Goal: Task Accomplishment & Management: Use online tool/utility

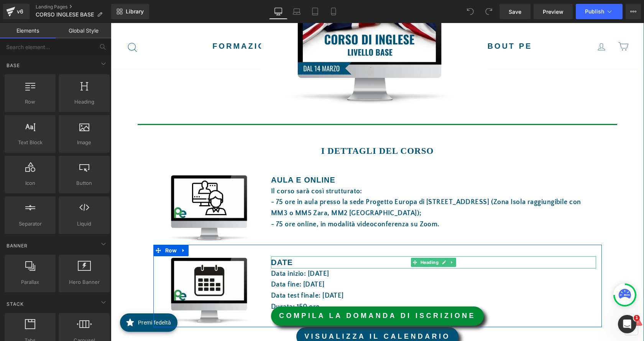
scroll to position [268, 0]
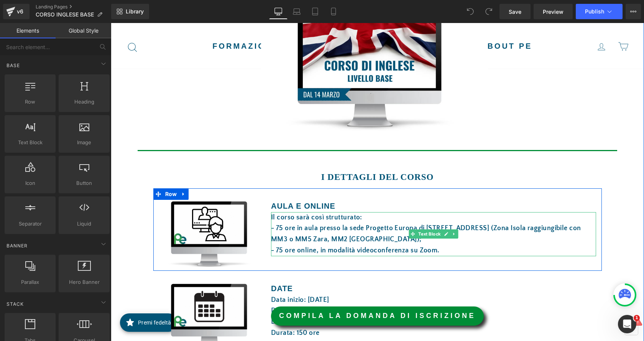
drag, startPoint x: 363, startPoint y: 229, endPoint x: 320, endPoint y: 198, distance: 53.3
click at [363, 229] on span "- 75 ore in aula presso la sede Progetto Europa di via Boltraffio 16/b, Milano …" at bounding box center [426, 233] width 310 height 19
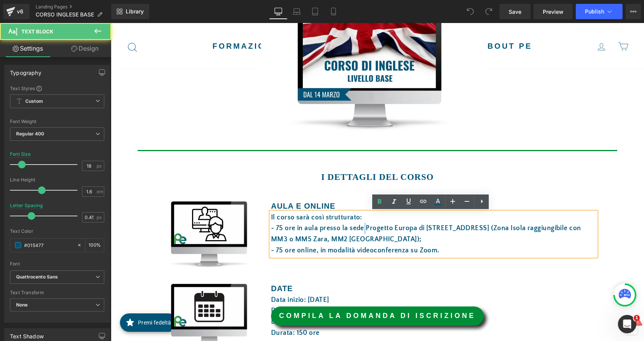
drag, startPoint x: 319, startPoint y: 203, endPoint x: 298, endPoint y: 206, distance: 21.8
click at [319, 203] on strong "AULA E online" at bounding box center [303, 206] width 64 height 8
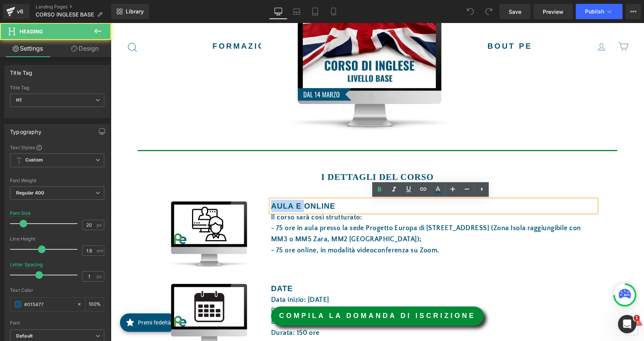
drag, startPoint x: 300, startPoint y: 206, endPoint x: 269, endPoint y: 203, distance: 31.2
click at [271, 203] on strong "AULA E online" at bounding box center [303, 206] width 64 height 8
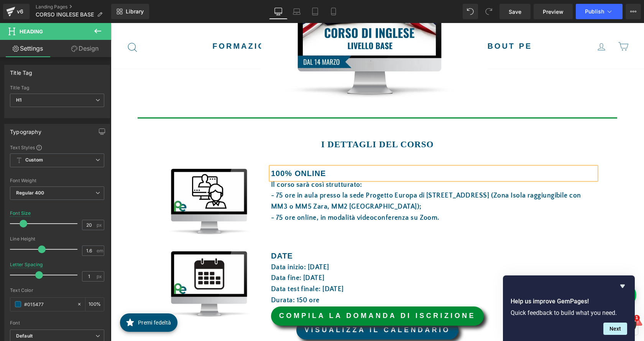
scroll to position [345, 0]
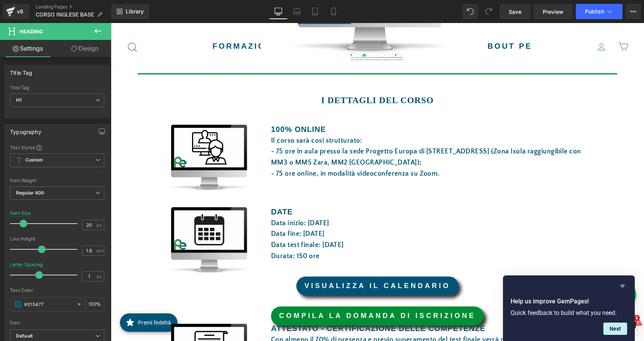
click at [625, 286] on icon "Hide survey" at bounding box center [623, 286] width 5 height 3
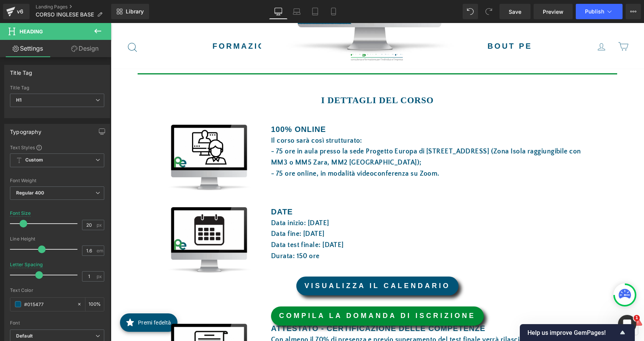
click at [293, 155] on span "- 75 ore in aula presso la sede Progetto Europa di via Boltraffio 16/b, Milano …" at bounding box center [426, 157] width 310 height 19
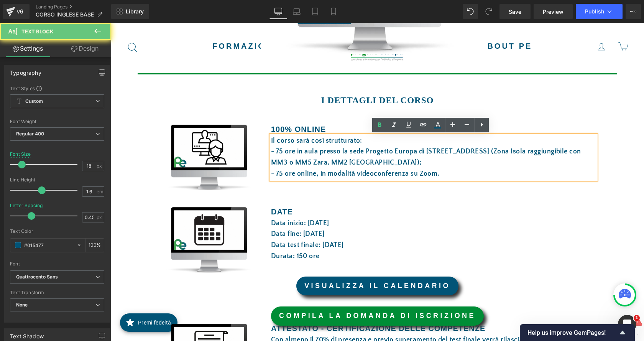
click at [286, 146] on div "Il corso sarà così strutturato: - 75 ore in aula presso la sede Progetto Europa…" at bounding box center [433, 157] width 325 height 44
click at [421, 166] on span "- 75 ore in aula presso la sede Progetto Europa di via Boltraffio 16/b, Milano …" at bounding box center [426, 157] width 310 height 19
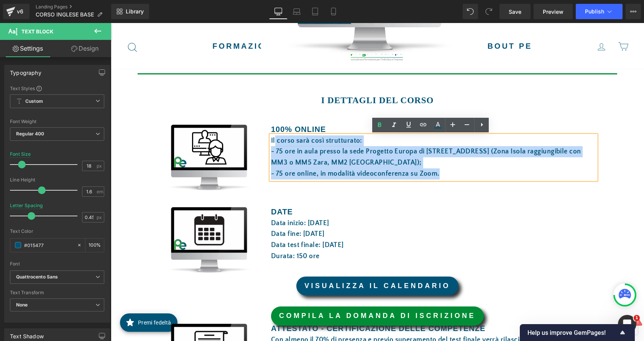
drag, startPoint x: 448, startPoint y: 170, endPoint x: 273, endPoint y: 140, distance: 177.4
click at [273, 140] on div "Il corso sarà così strutturato: - 75 ore in aula presso la sede Progetto Europa…" at bounding box center [433, 157] width 325 height 44
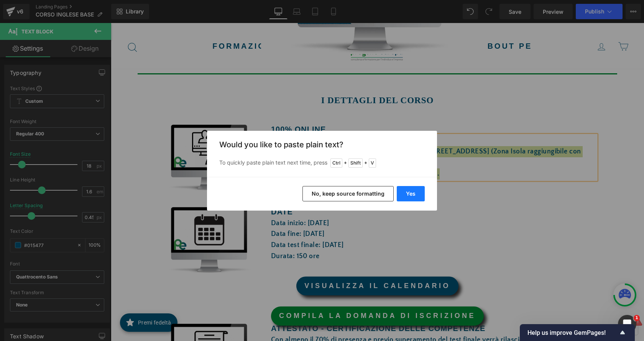
click at [404, 191] on button "Yes" at bounding box center [411, 193] width 28 height 15
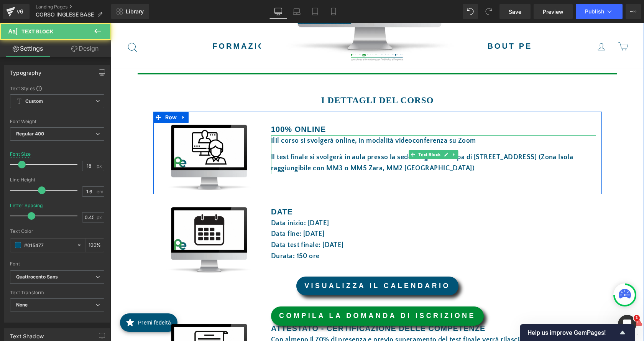
click at [273, 140] on span "IlIl corso si svolgerà online, in modalità videoconferenza su Zoom" at bounding box center [373, 141] width 205 height 8
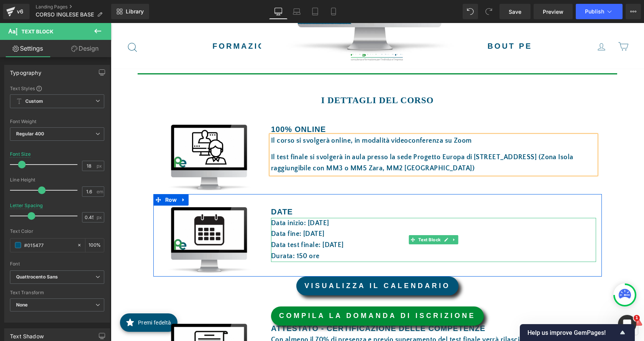
click at [329, 226] on font "Data inizio: 14 marzo 2025" at bounding box center [300, 223] width 58 height 8
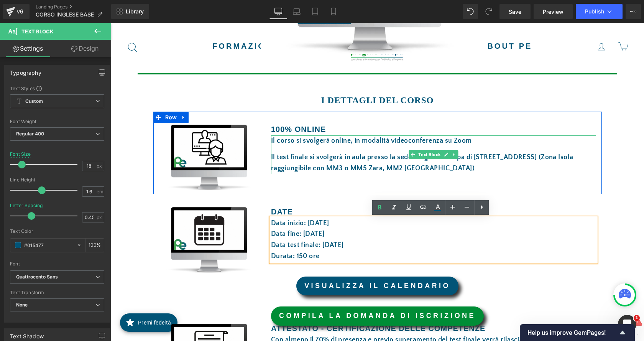
click at [279, 151] on div "Il corso si svolgerà online, in modalità videoconferenza su Zoom  Il test fin…" at bounding box center [433, 154] width 325 height 39
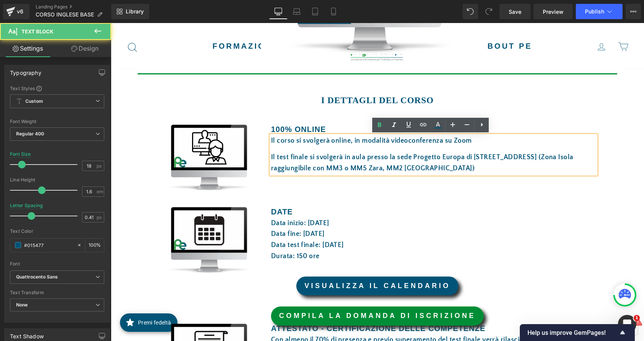
click at [271, 157] on span "Il test finale si svolgerà in aula presso la sede Progetto Europa di via Boltra…" at bounding box center [422, 162] width 303 height 19
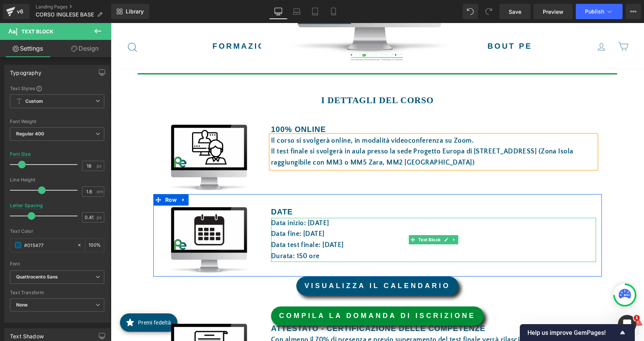
click at [321, 227] on p "Data inizio: 14 marzo 2025" at bounding box center [433, 223] width 325 height 11
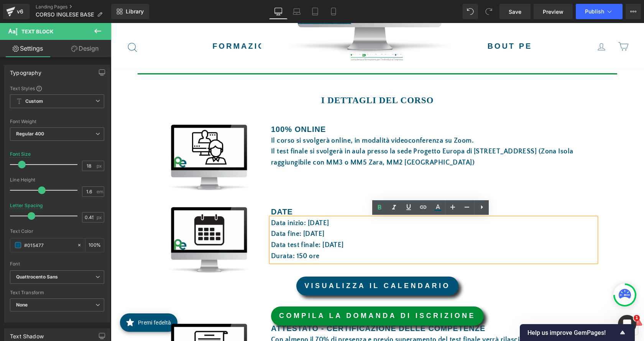
drag, startPoint x: 333, startPoint y: 222, endPoint x: 305, endPoint y: 222, distance: 27.6
click at [305, 222] on font "Data inizio: 14 marzo 2025" at bounding box center [300, 223] width 58 height 8
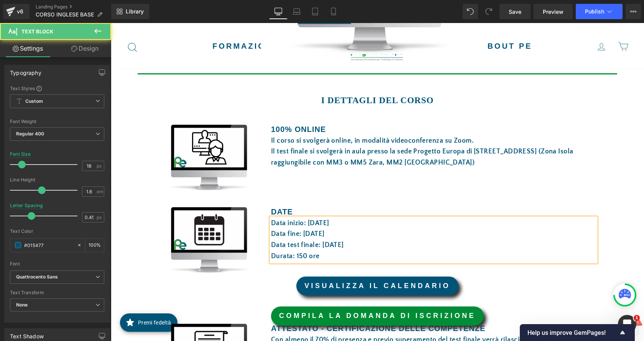
drag, startPoint x: 326, startPoint y: 234, endPoint x: 300, endPoint y: 233, distance: 26.1
click at [300, 233] on font "Data fine: 10 aprile 2025" at bounding box center [298, 234] width 54 height 8
drag, startPoint x: 346, startPoint y: 246, endPoint x: 330, endPoint y: 248, distance: 15.9
click at [330, 248] on font "Data test finale: 10 aprile 2025" at bounding box center [307, 245] width 73 height 8
click at [617, 233] on div "Image SONO APERTE LE ISCRIZIONI! Text Block Image Row 40px Separator I DETTAGLI…" at bounding box center [377, 229] width 533 height 789
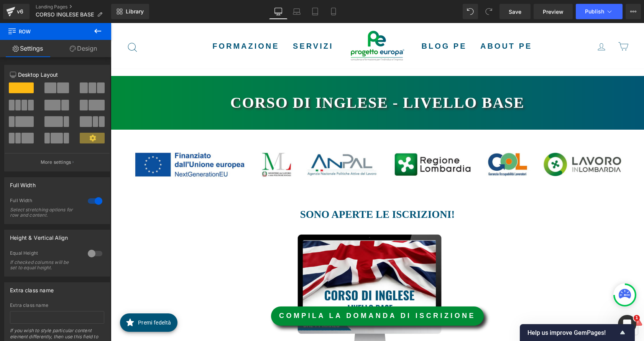
scroll to position [153, 0]
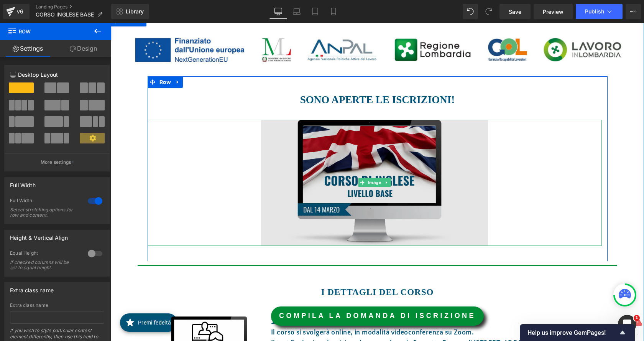
click at [376, 163] on img at bounding box center [374, 183] width 227 height 126
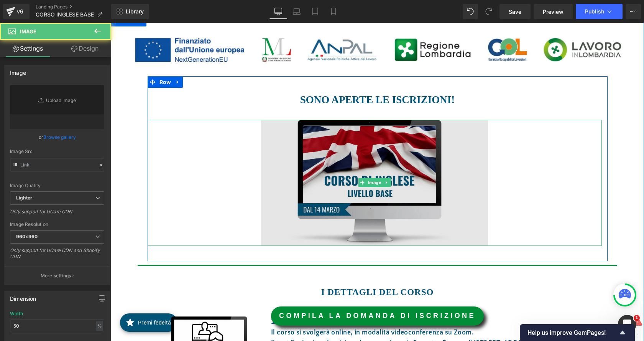
type input "https://ucarecdn.com/22c32465-7ec6-4153-91d7-45724db2f8d2/-/format/auto/-/previ…"
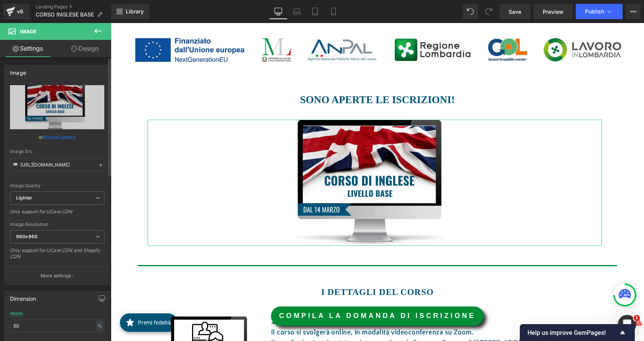
click at [50, 133] on link "Browse gallery" at bounding box center [59, 136] width 33 height 13
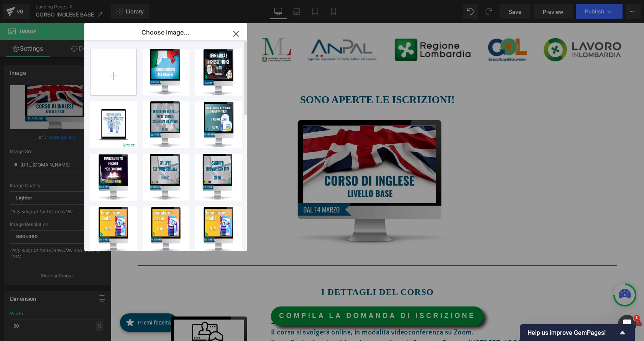
click at [109, 79] on input "file" at bounding box center [114, 72] width 46 height 46
type input "C:\fakepath\INGLESE.png"
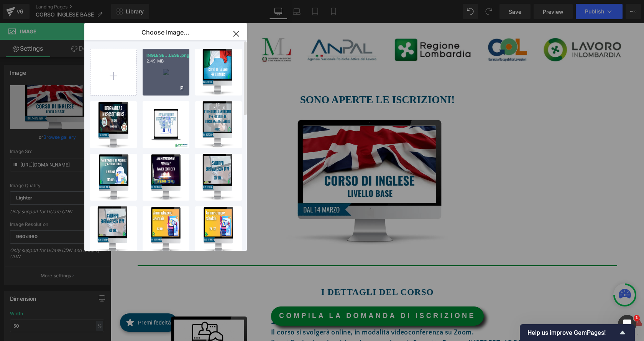
click at [164, 73] on div "INGLESE...LESE.png 2.49 MB" at bounding box center [166, 72] width 47 height 47
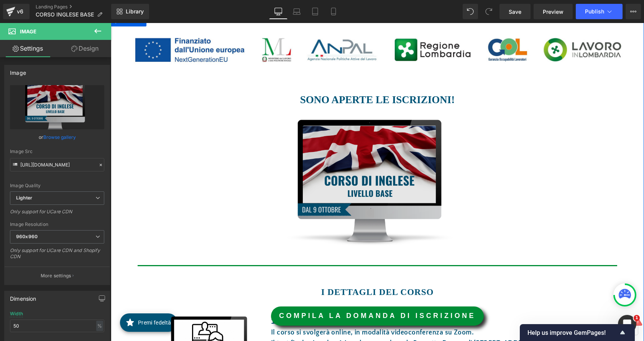
type input "https://ucarecdn.com/9a24dd01-cee6-4039-ad53-ef0321de314c/-/format/auto/-/previ…"
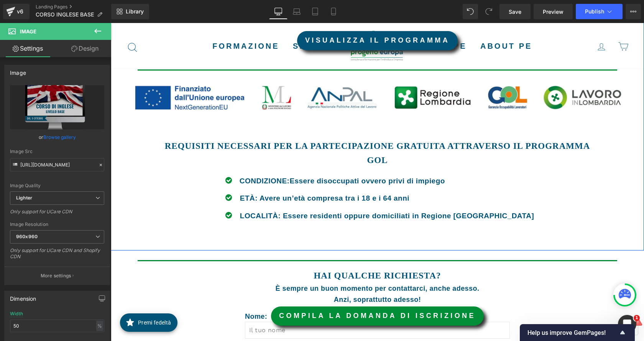
scroll to position [805, 0]
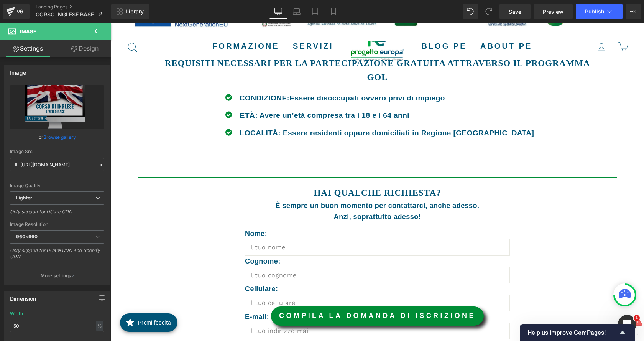
click at [95, 30] on icon at bounding box center [97, 30] width 9 height 9
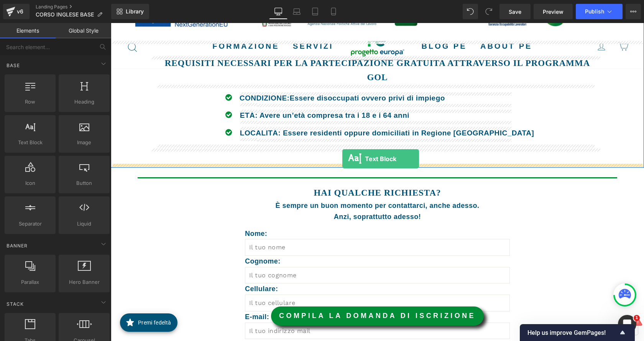
drag, startPoint x: 143, startPoint y: 159, endPoint x: 342, endPoint y: 159, distance: 199.8
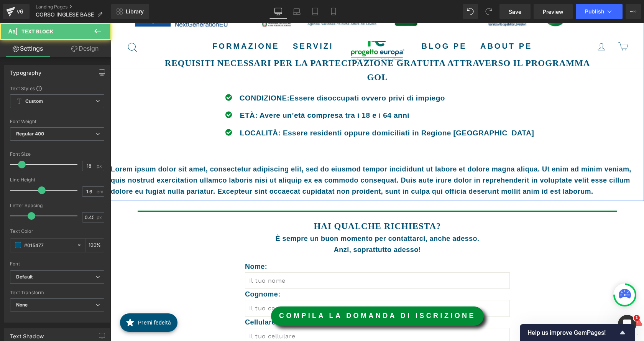
scroll to position [798, 0]
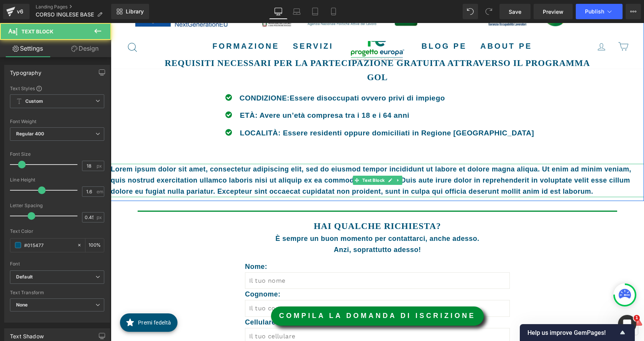
click at [610, 184] on p "Lorem ipsum dolor sit amet, consectetur adipiscing elit, sed do eiusmod tempor …" at bounding box center [377, 180] width 533 height 33
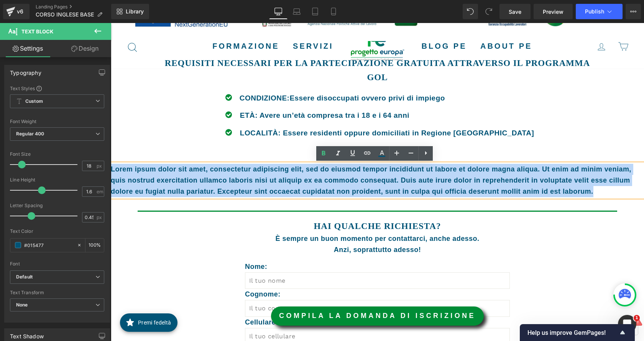
drag, startPoint x: 604, startPoint y: 193, endPoint x: 109, endPoint y: 170, distance: 495.6
click at [111, 170] on html "Vai al contenuto Chiudi menù Formazione Privati (online)" at bounding box center [377, 21] width 533 height 1593
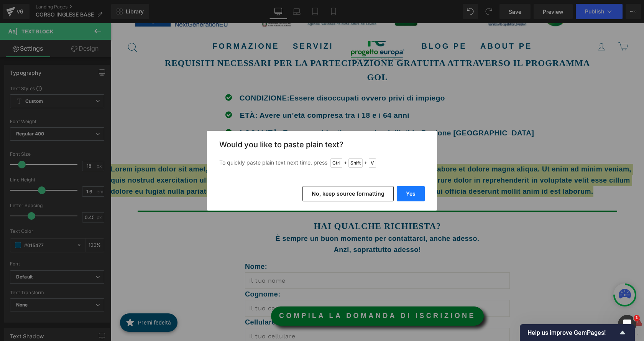
click at [416, 198] on button "Yes" at bounding box center [411, 193] width 28 height 15
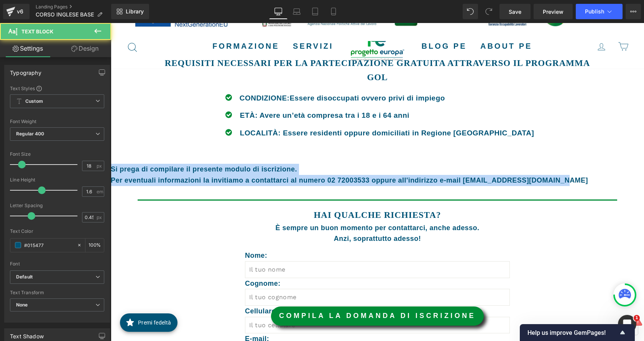
drag, startPoint x: 562, startPoint y: 182, endPoint x: 165, endPoint y: 100, distance: 405.3
click at [111, 171] on html "Vai al contenuto Chiudi menù Formazione Privati (online)" at bounding box center [377, 16] width 533 height 1582
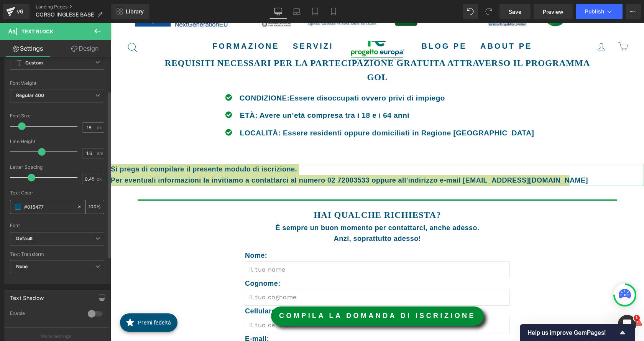
scroll to position [192, 0]
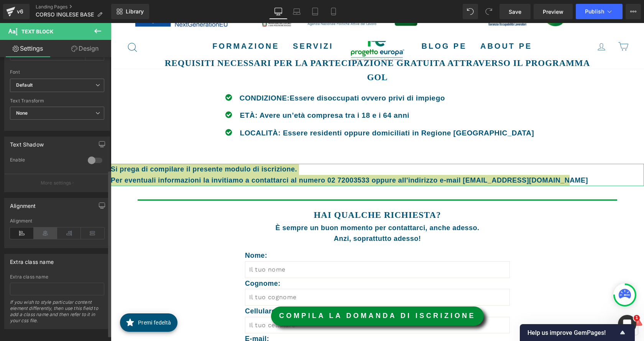
click at [50, 233] on icon at bounding box center [46, 233] width 24 height 12
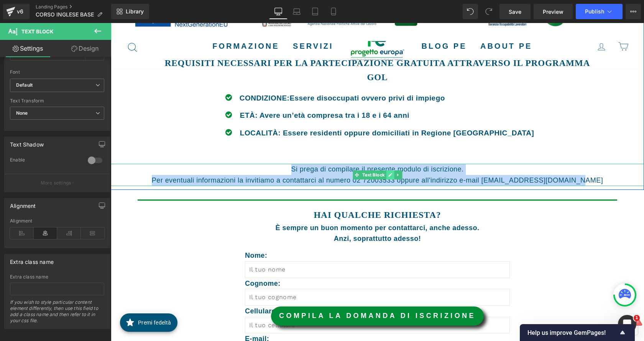
click at [389, 173] on icon at bounding box center [390, 175] width 4 height 4
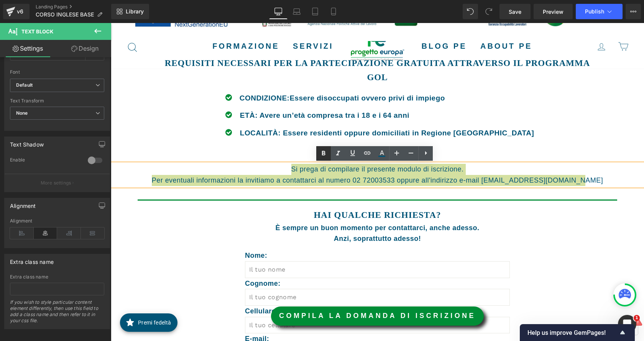
click at [322, 153] on icon at bounding box center [323, 153] width 9 height 9
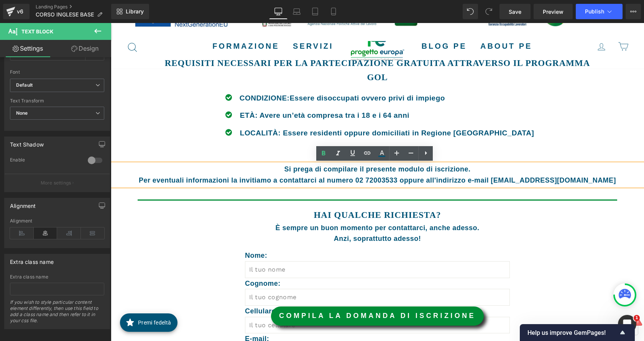
click at [414, 181] on strong "Per eventuali informazioni la invitiamo a contattarci al numero 02 72003533 opp…" at bounding box center [377, 180] width 477 height 8
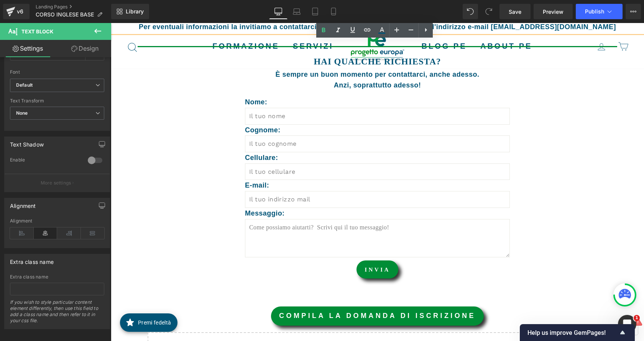
scroll to position [1028, 0]
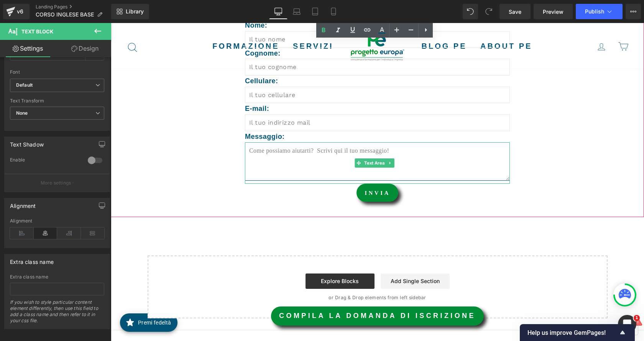
click at [413, 167] on textarea at bounding box center [377, 161] width 265 height 38
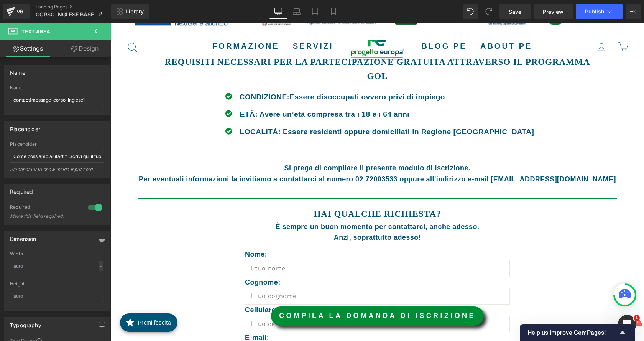
scroll to position [798, 0]
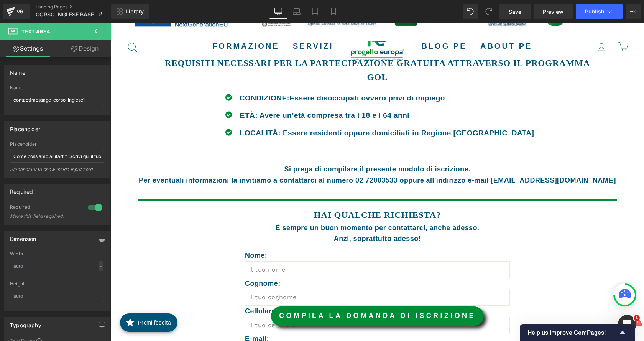
click at [94, 30] on icon at bounding box center [97, 30] width 9 height 9
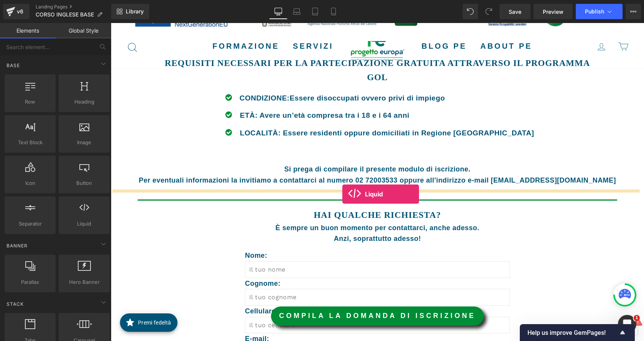
drag, startPoint x: 196, startPoint y: 249, endPoint x: 342, endPoint y: 194, distance: 155.9
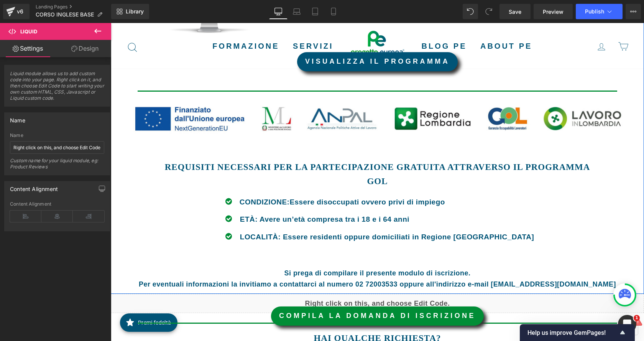
scroll to position [759, 0]
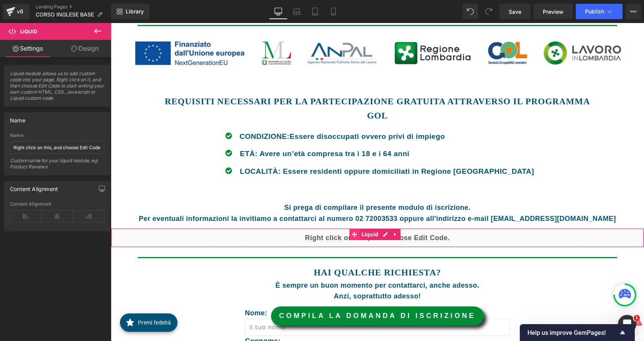
click at [359, 239] on span at bounding box center [355, 235] width 10 height 12
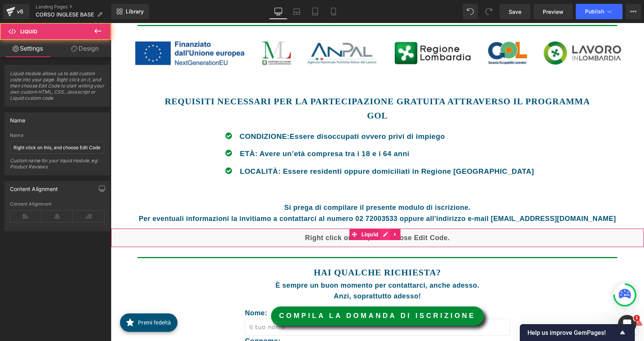
click at [385, 235] on div "Liquid" at bounding box center [377, 237] width 533 height 19
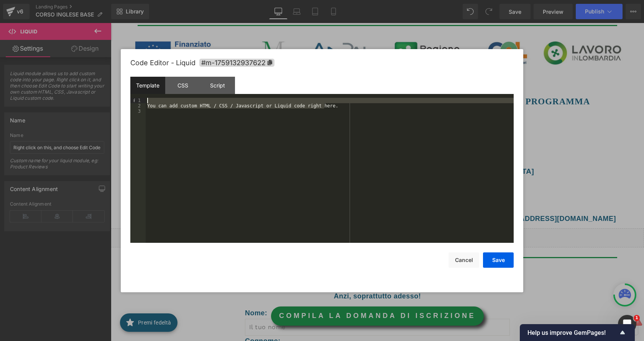
drag, startPoint x: 324, startPoint y: 108, endPoint x: 181, endPoint y: 101, distance: 143.2
click at [181, 101] on div "You can add custom HTML / CSS / Javascript or Liquid code right here." at bounding box center [330, 176] width 368 height 156
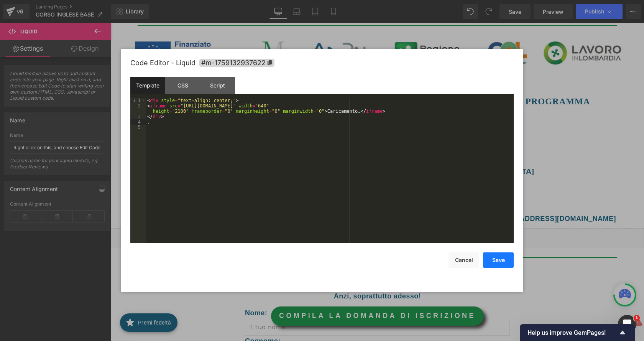
click at [500, 260] on button "Save" at bounding box center [498, 259] width 31 height 15
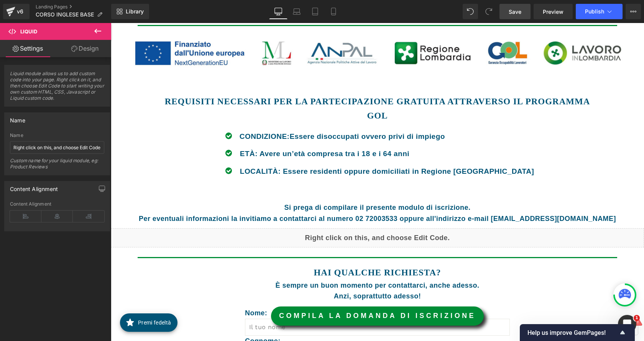
click at [521, 10] on span "Save" at bounding box center [515, 12] width 13 height 8
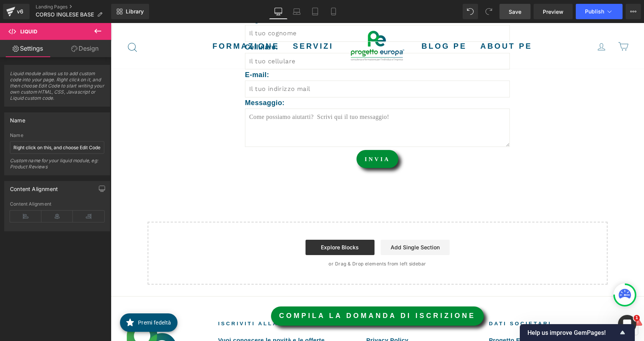
scroll to position [1143, 0]
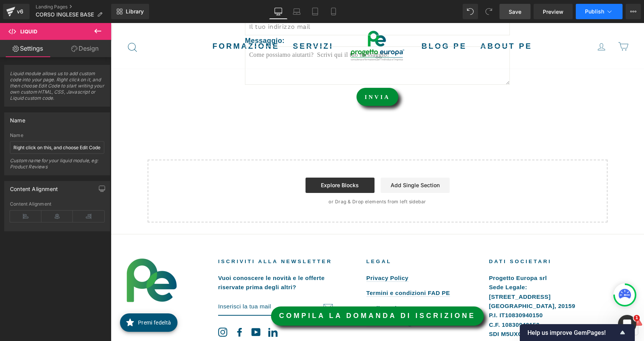
click at [598, 13] on span "Publish" at bounding box center [594, 11] width 19 height 6
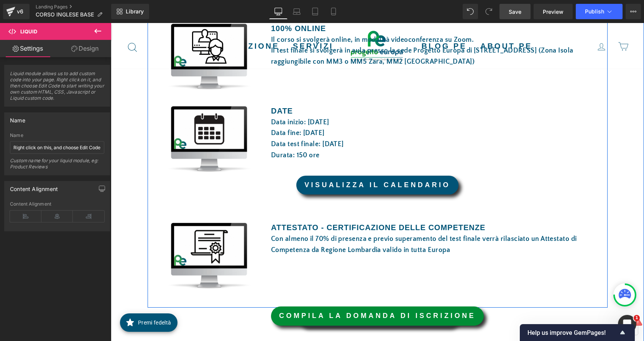
scroll to position [453, 0]
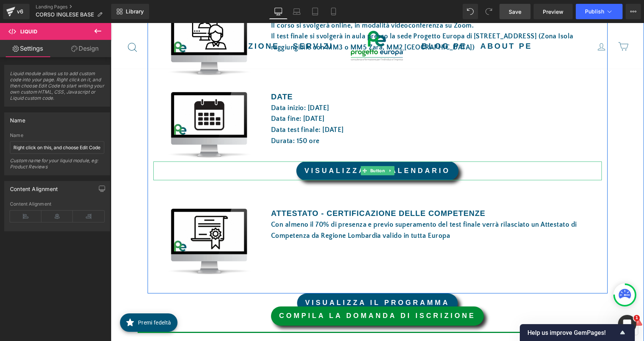
click at [395, 170] on link "VISUALIZZA IL CALENDARIO" at bounding box center [377, 170] width 162 height 19
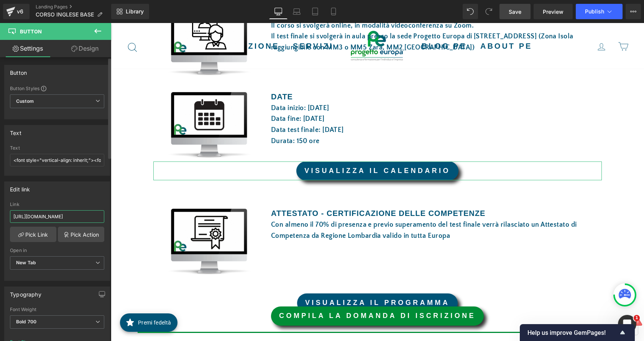
click at [86, 219] on input "https://drive.google.com/file/d/1QX2_BaErZ6bFstasLvIG9pGtSMBDfdMT/view?usp=shar…" at bounding box center [57, 216] width 94 height 13
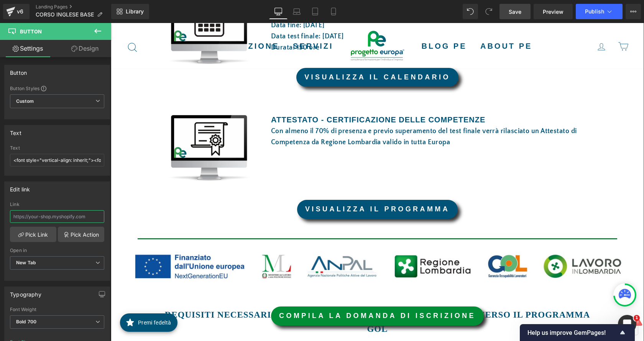
scroll to position [568, 0]
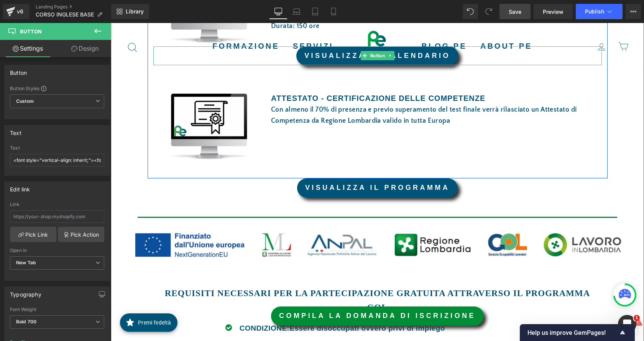
click at [395, 59] on link "VISUALIZZA IL CALENDARIO" at bounding box center [377, 55] width 162 height 19
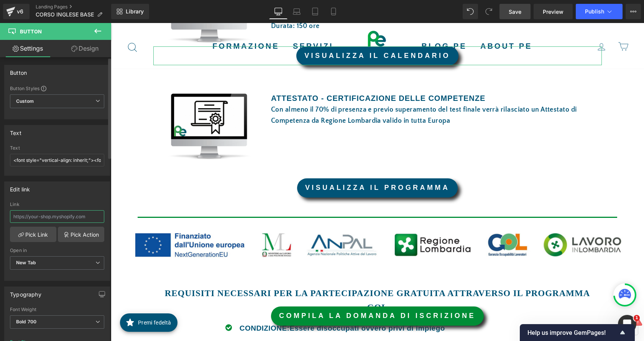
click at [49, 216] on input "text" at bounding box center [57, 216] width 94 height 13
type input "https://drive.google.com/file/d/17xuhY1RhASsYTuK_5sZH44Le7cXJPIlA/view?usp=shar…"
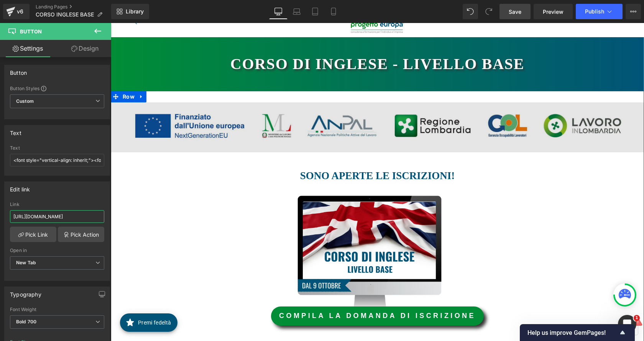
scroll to position [0, 0]
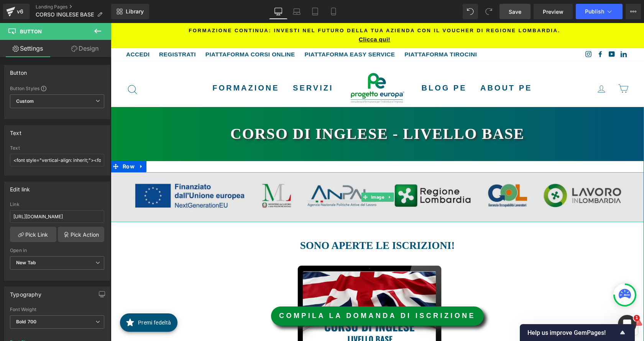
click at [397, 204] on img at bounding box center [377, 197] width 533 height 50
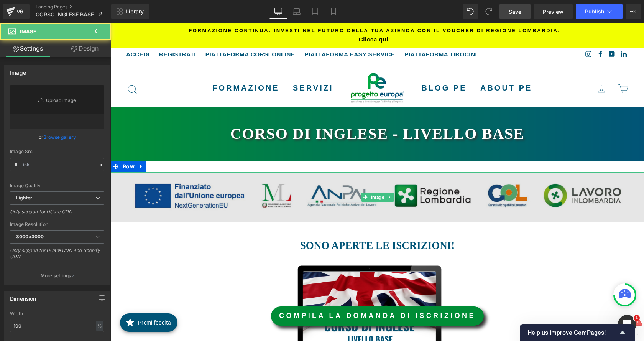
type input "https://ucarecdn.com/71cd2b8b-8aae-4b33-828a-3f422bd06a6d/-/format/auto/-/previ…"
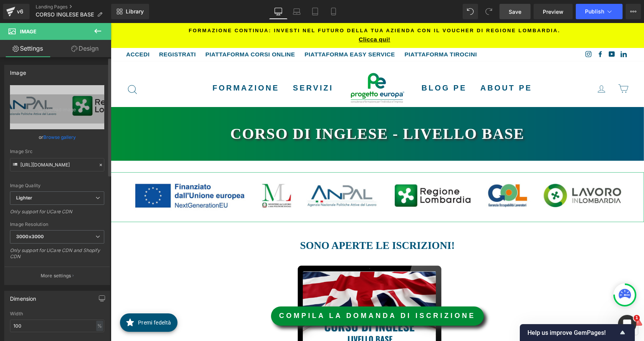
click at [54, 138] on link "Browse gallery" at bounding box center [59, 136] width 33 height 13
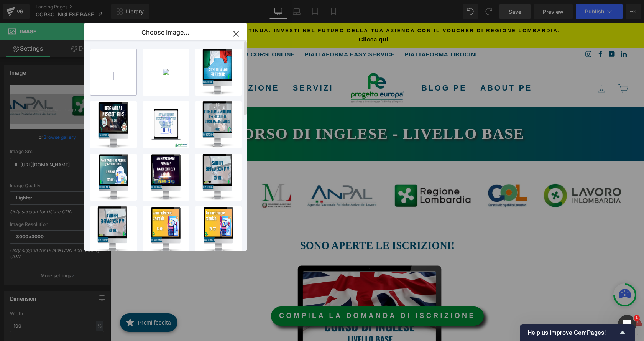
click at [125, 83] on input "file" at bounding box center [114, 72] width 46 height 46
type input "C:\fakepath\LOGHI DA USARE DA 30.09.2025.jpg"
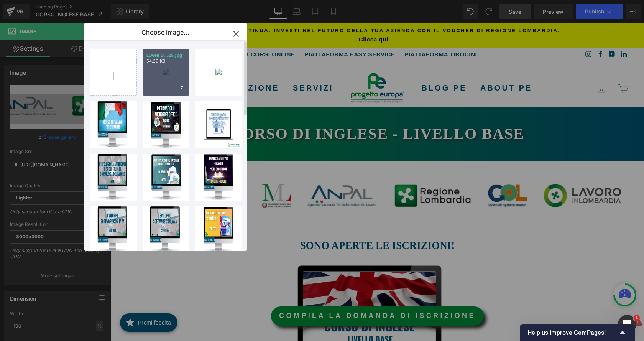
drag, startPoint x: 171, startPoint y: 74, endPoint x: 59, endPoint y: 52, distance: 114.6
click at [171, 74] on div "LOGHI D...25.jpg 54.29 KB" at bounding box center [166, 72] width 47 height 47
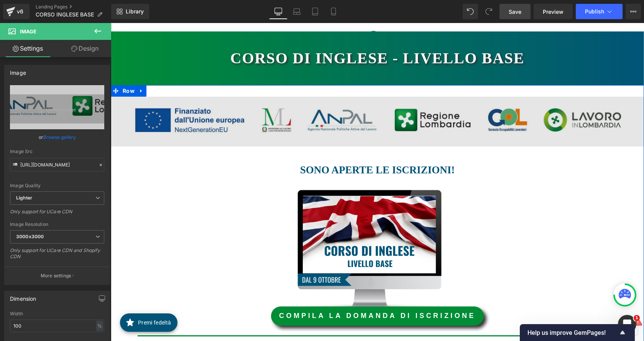
scroll to position [77, 0]
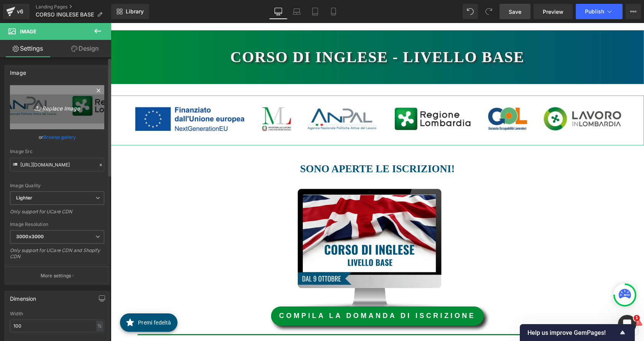
click at [62, 112] on icon "Replace Image" at bounding box center [56, 107] width 61 height 10
type input "C:\fakepath\LOGHI DA USARE DA 30.09.2025.jpg"
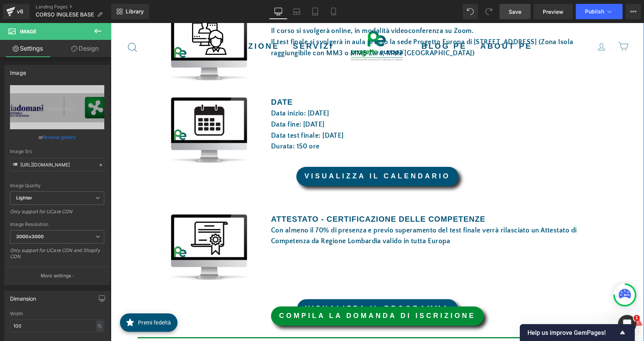
scroll to position [537, 0]
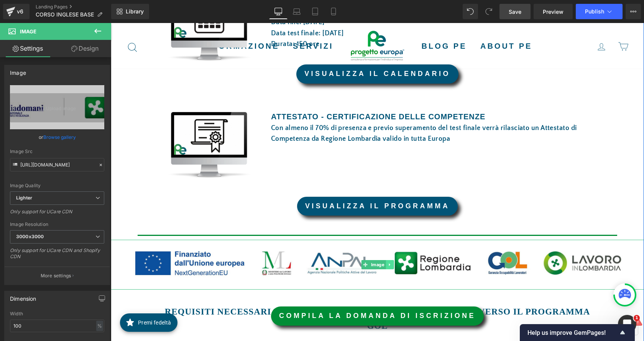
click at [388, 263] on icon at bounding box center [390, 264] width 4 height 5
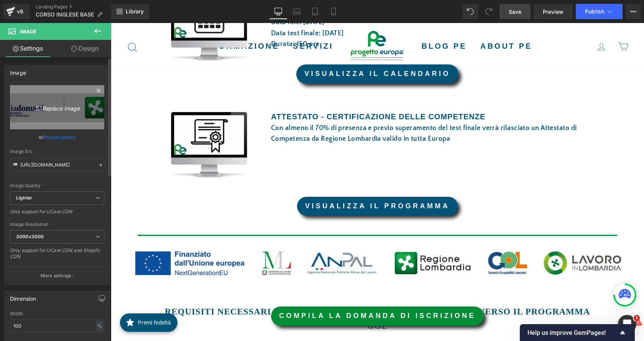
click at [54, 104] on icon "Replace Image" at bounding box center [56, 107] width 61 height 10
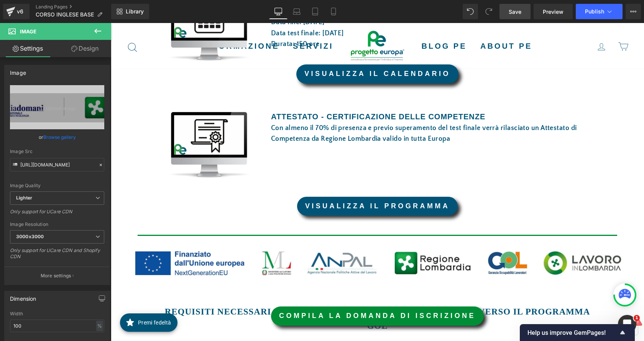
click at [69, 133] on link "Browse gallery" at bounding box center [59, 136] width 33 height 13
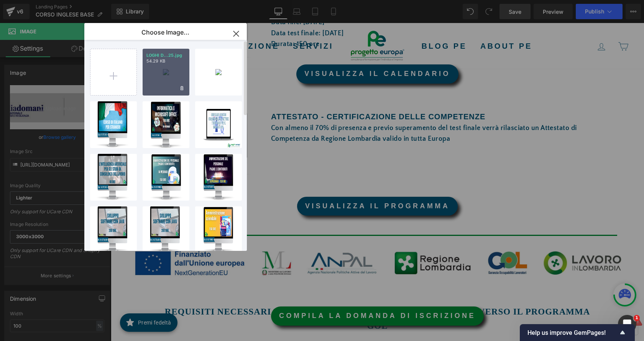
click at [145, 88] on div "LOGHI D...25.jpg 54.29 KB" at bounding box center [166, 72] width 47 height 47
type input "https://ucarecdn.com/cad44705-8fe0-4c43-b5d6-350c4c71dce5/-/format/auto/-/previ…"
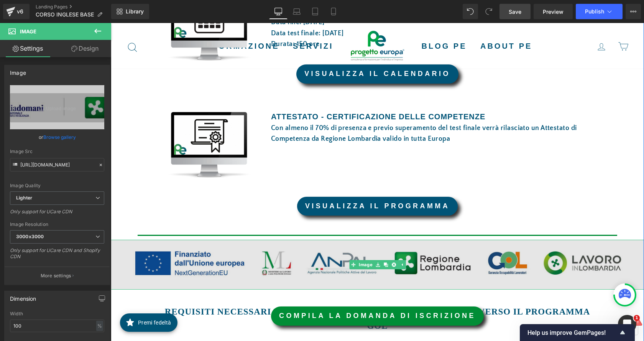
click at [273, 270] on img at bounding box center [377, 265] width 533 height 50
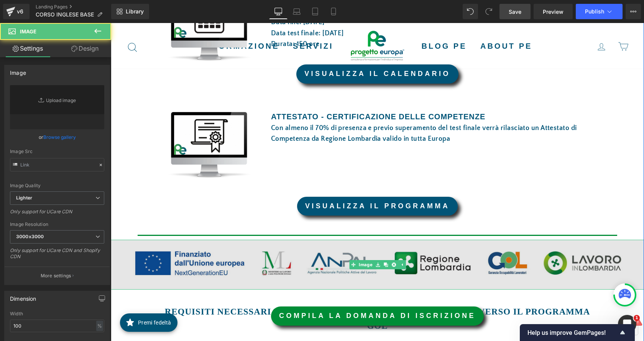
type input "https://ucarecdn.com/71cd2b8b-8aae-4b33-828a-3f422bd06a6d/-/format/auto/-/previ…"
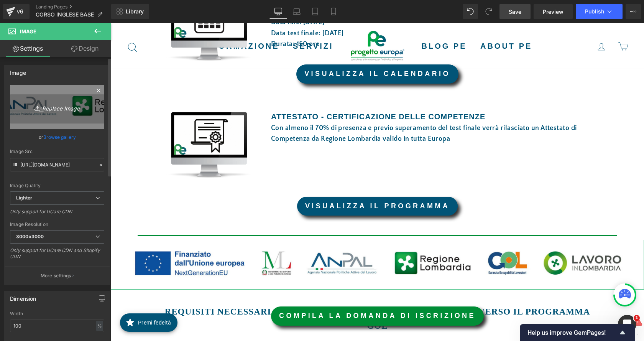
click at [55, 109] on icon "Replace Image" at bounding box center [56, 107] width 61 height 10
type input "C:\fakepath\LOGHI DA USARE DA 30.09.2025.jpg"
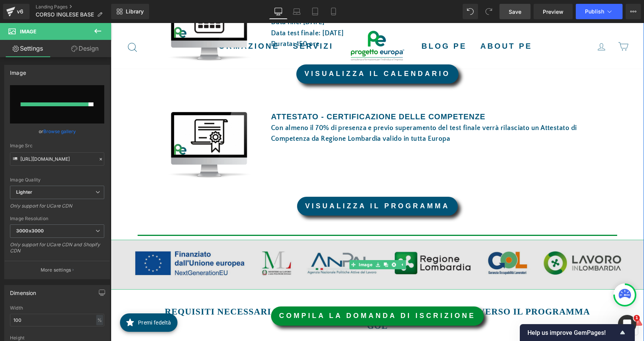
type input "https://ucarecdn.com/a256b328-b015-49c3-bcd1-267a082fb21b/-/format/auto/-/previ…"
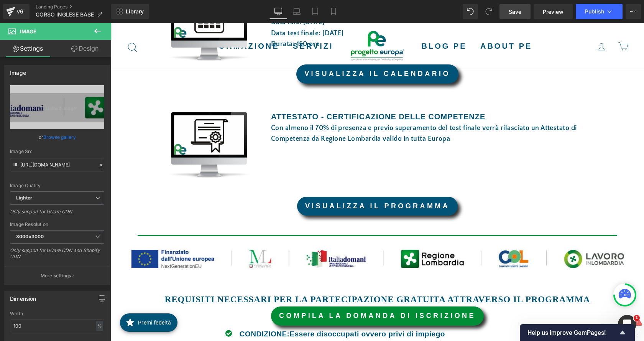
click at [515, 15] on span "Save" at bounding box center [515, 12] width 13 height 8
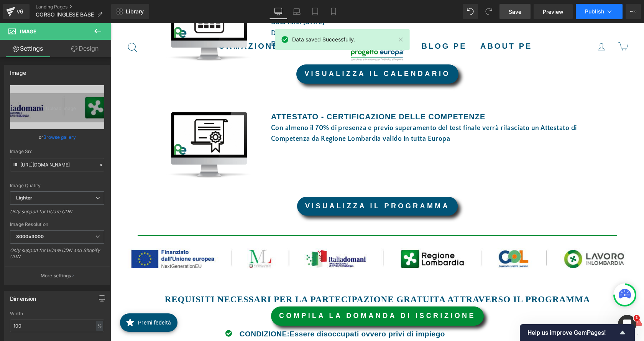
click at [604, 7] on button "Publish" at bounding box center [599, 11] width 47 height 15
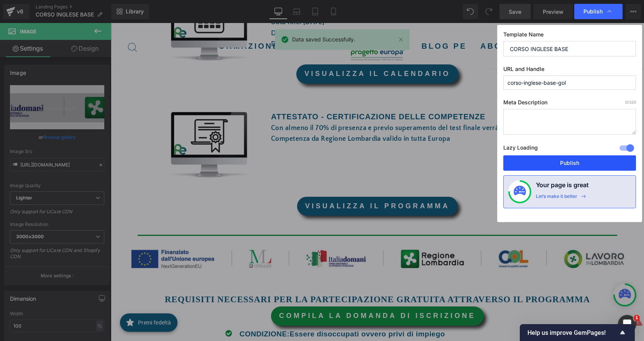
click at [579, 164] on button "Publish" at bounding box center [570, 162] width 133 height 15
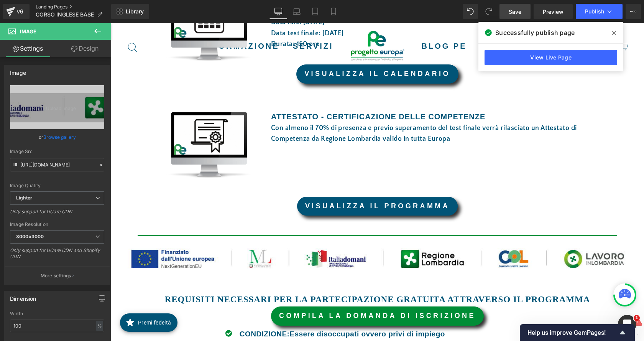
click at [58, 6] on link "Landing Pages" at bounding box center [74, 7] width 76 height 6
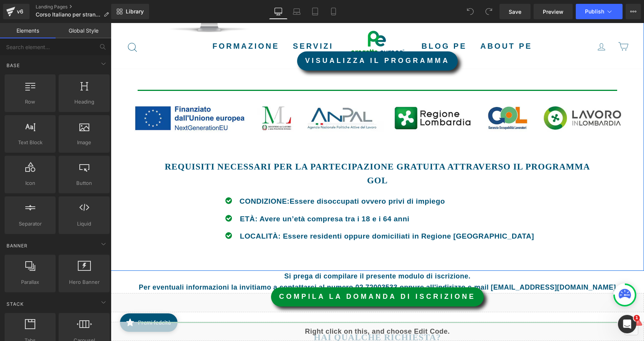
scroll to position [729, 0]
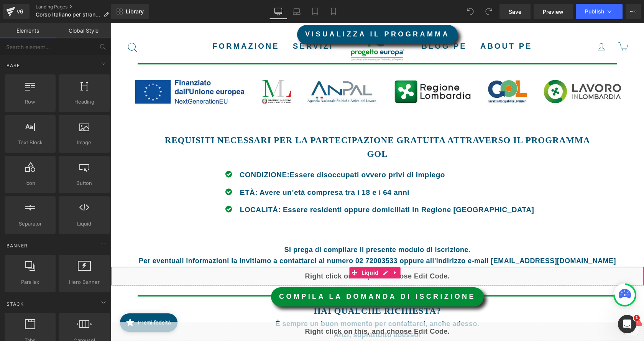
click at [415, 273] on div "Liquid" at bounding box center [377, 276] width 533 height 19
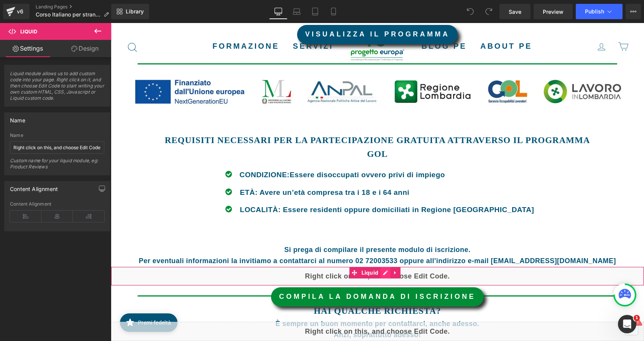
click at [385, 272] on div "Liquid" at bounding box center [377, 276] width 533 height 19
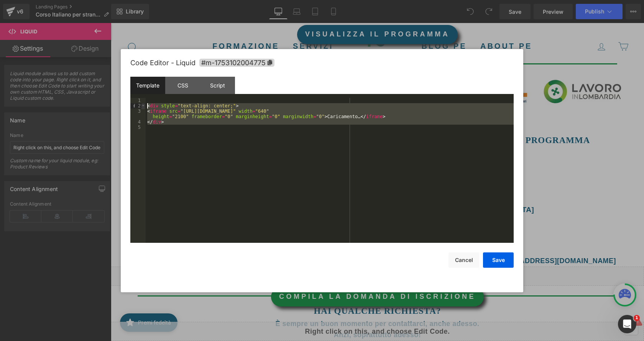
drag, startPoint x: 170, startPoint y: 126, endPoint x: 143, endPoint y: 104, distance: 35.2
click at [143, 104] on pre "1 2 3 4 5 < div style = "text-align: center;" > < iframe src = "https://docs.go…" at bounding box center [322, 170] width 384 height 145
click at [504, 257] on button "Save" at bounding box center [498, 259] width 31 height 15
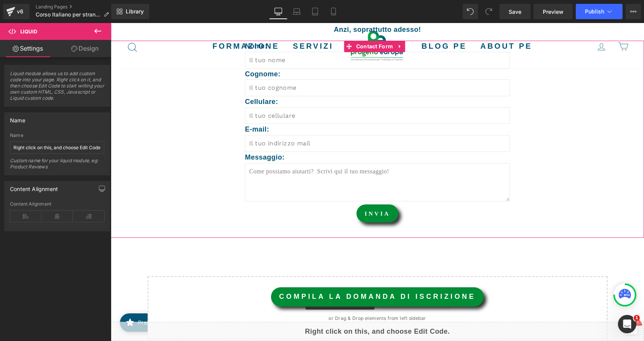
scroll to position [1035, 0]
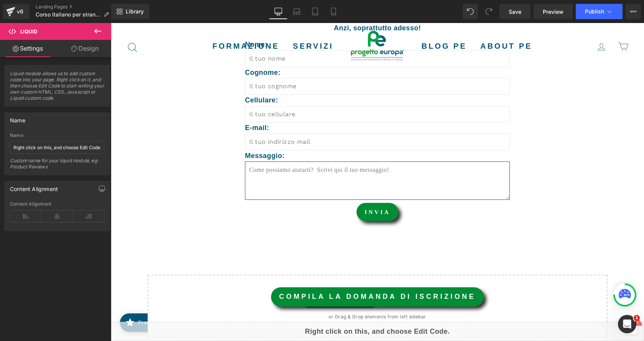
click at [329, 186] on textarea at bounding box center [377, 180] width 265 height 38
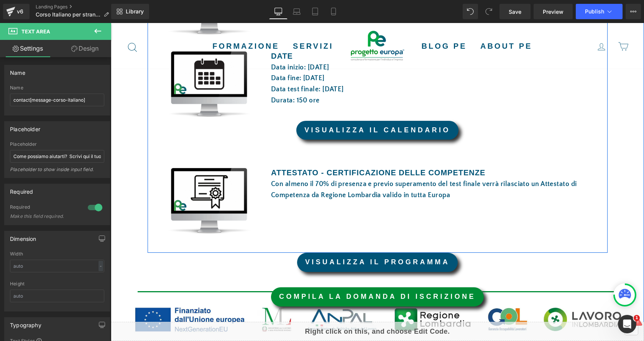
scroll to position [499, 0]
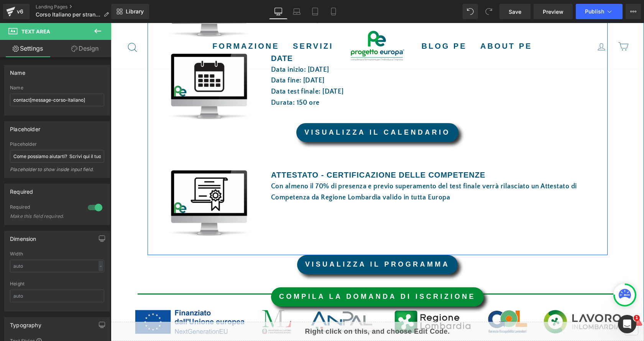
click at [427, 128] on link "VISUALIZZA IL CALENDARIO" at bounding box center [377, 132] width 162 height 19
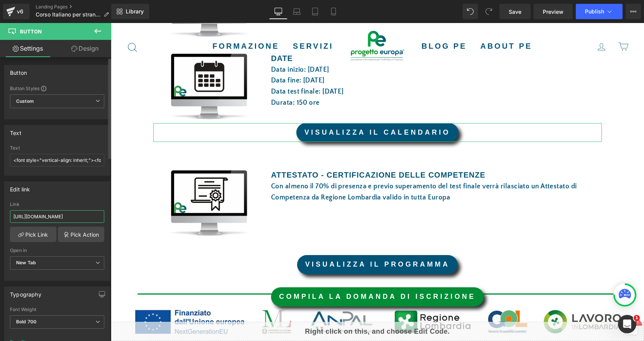
click at [74, 215] on input "https://drive.google.com/file/d/1hEDZccmZXvM8jiTohxih1BxSRzgf525E/view?usp=shar…" at bounding box center [57, 216] width 94 height 13
paste input "7xuhY1RhASsYTuK_5sZH44Le7cXJPIlA"
type input "https://drive.google.com/file/d/17xuhY1RhASsYTuK_5sZH44Le7cXJPIlA/view?usp=shar…"
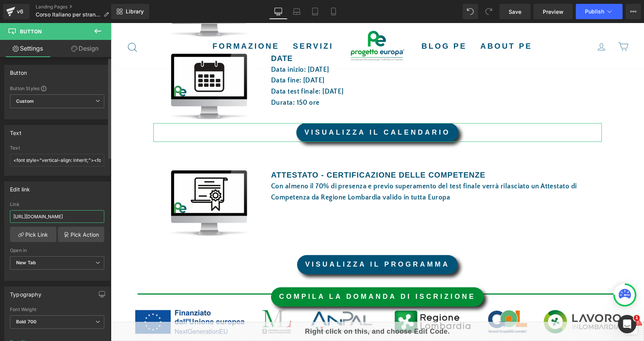
scroll to position [0, 112]
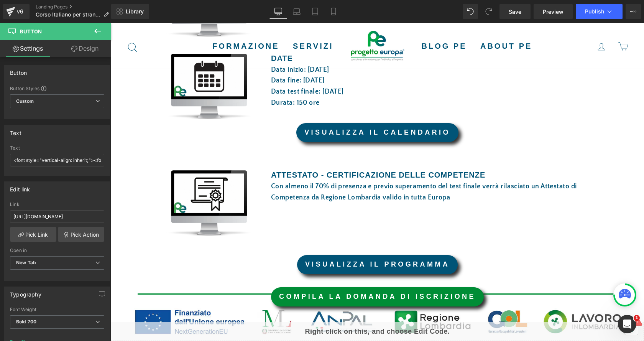
click at [637, 267] on div "VISUALIZZA IL PROGRAMMA" at bounding box center [377, 264] width 533 height 19
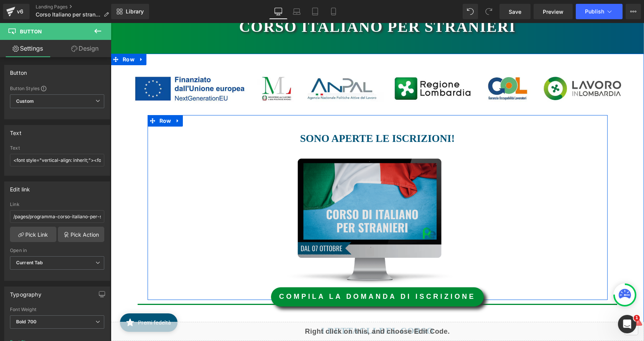
scroll to position [115, 0]
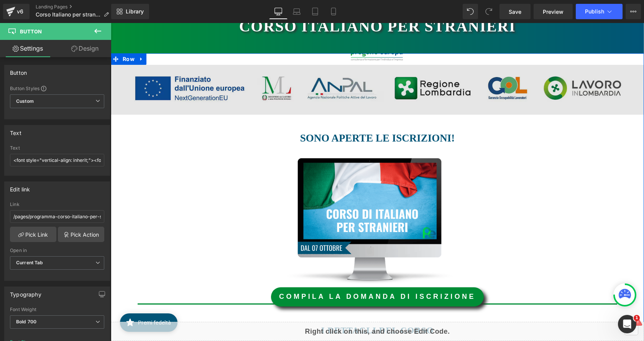
click at [453, 87] on img at bounding box center [377, 90] width 533 height 50
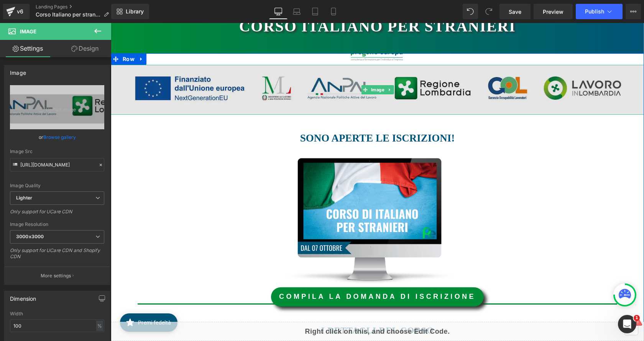
click at [256, 103] on img at bounding box center [377, 90] width 533 height 50
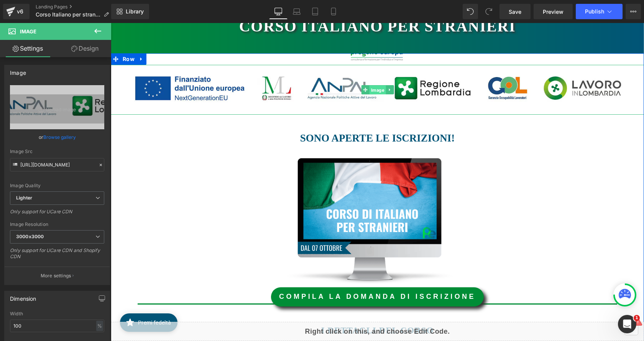
click at [375, 93] on span "Image" at bounding box center [377, 89] width 16 height 9
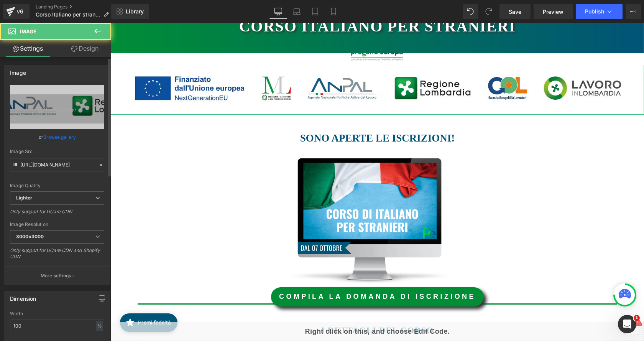
click at [54, 138] on link "Browse gallery" at bounding box center [59, 136] width 33 height 13
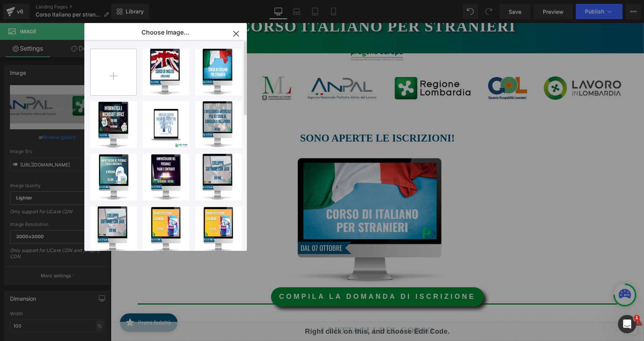
click at [130, 81] on input "file" at bounding box center [114, 72] width 46 height 46
type input "C:\fakepath\LOGHI DA USARE DA 30.09.2025.jpg"
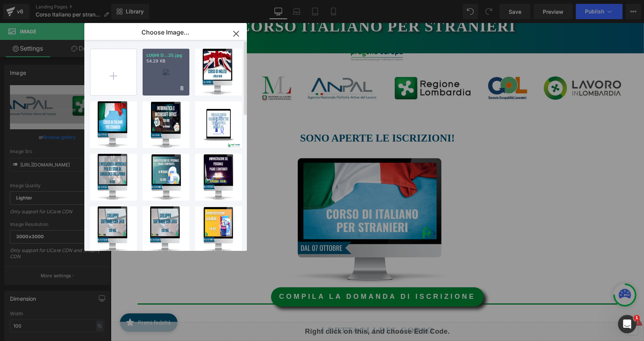
click at [163, 82] on div "LOGHI D...25.jpg 54.29 KB" at bounding box center [166, 72] width 47 height 47
type input "https://ucarecdn.com/1e6e0c03-b507-4e14-b88d-e4770d8da30a/-/format/auto/-/previ…"
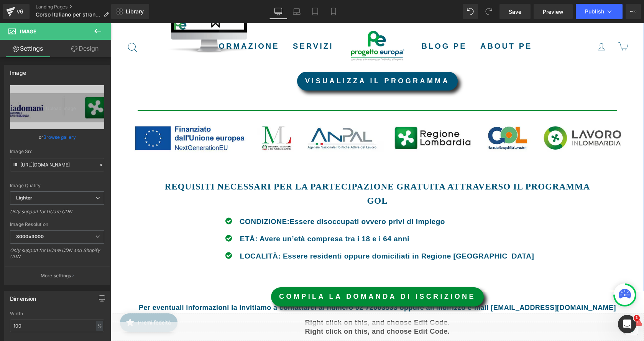
scroll to position [767, 0]
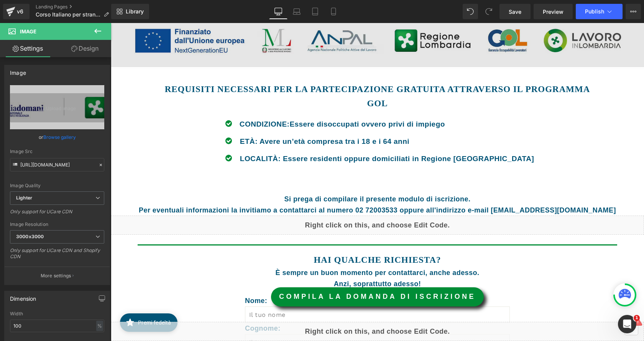
click at [344, 43] on img at bounding box center [377, 42] width 533 height 50
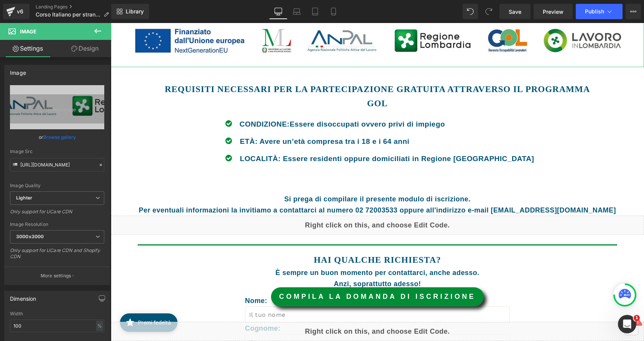
click at [63, 135] on link "Browse gallery" at bounding box center [59, 136] width 33 height 13
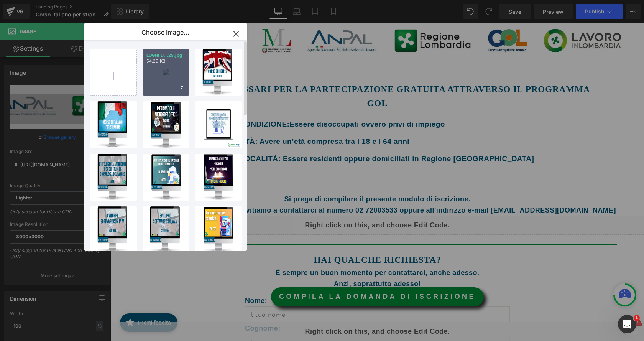
click at [162, 71] on div "LOGHI D...25.jpg 54.29 KB" at bounding box center [166, 72] width 47 height 47
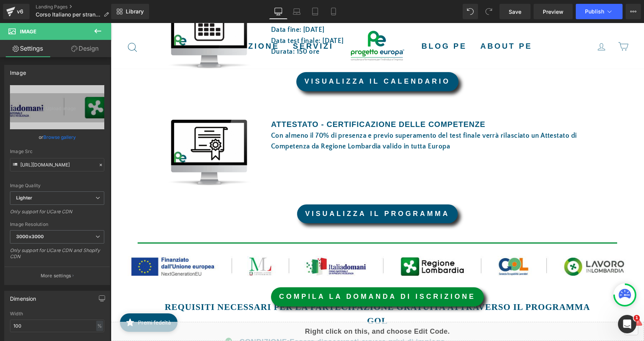
scroll to position [384, 0]
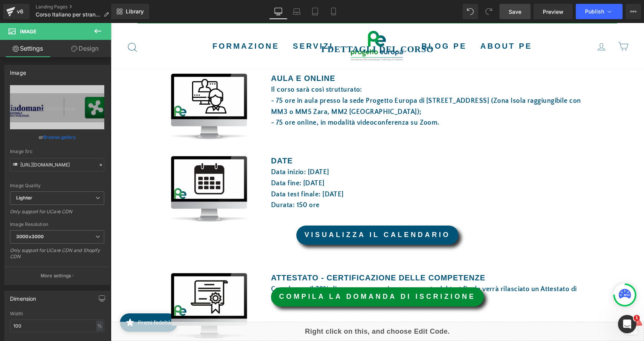
click at [521, 10] on span "Save" at bounding box center [515, 12] width 13 height 8
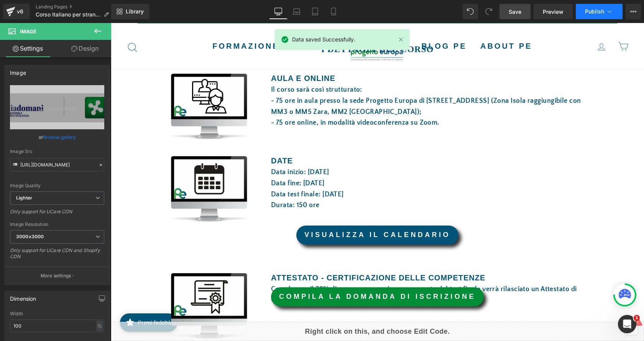
click at [590, 13] on span "Publish" at bounding box center [594, 11] width 19 height 6
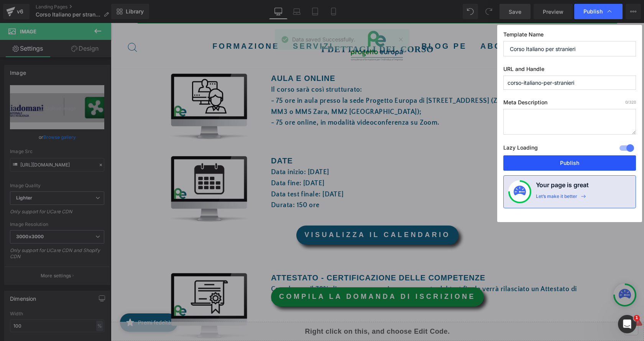
click at [601, 164] on button "Publish" at bounding box center [570, 162] width 133 height 15
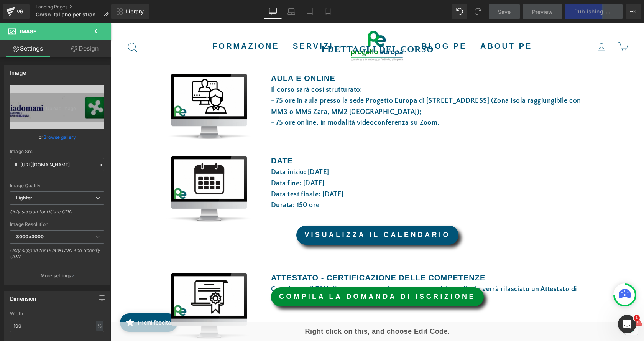
click at [587, 21] on div "Library Desktop Desktop Laptop Tablet Mobile Save Preview Publishing . . . Sche…" at bounding box center [377, 11] width 533 height 23
type input "https://ucarecdn.com/cb2cf8f3-7ed3-41e6-82ca-b9de7d2a23c0/-/format/auto/-/previ…"
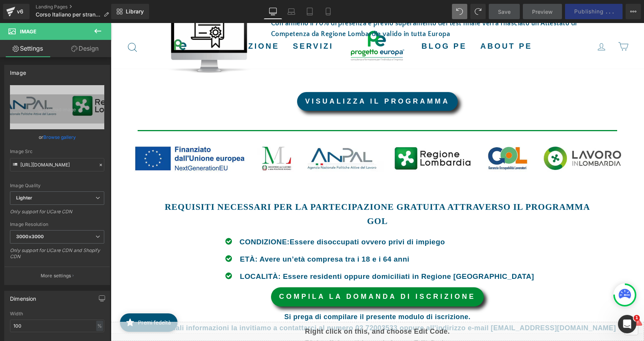
scroll to position [654, 0]
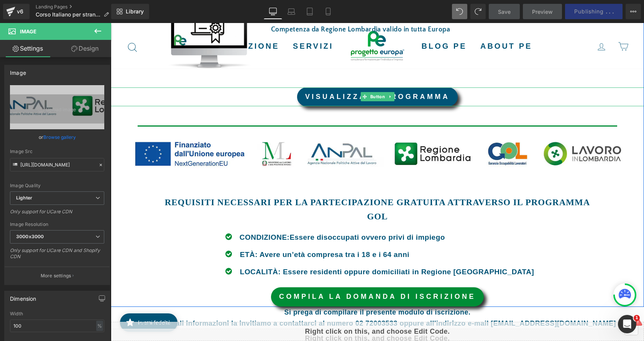
click at [522, 99] on div "VISUALIZZA IL PROGRAMMA" at bounding box center [377, 96] width 533 height 19
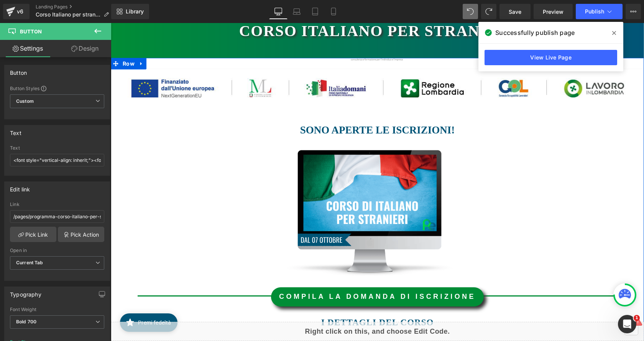
scroll to position [0, 0]
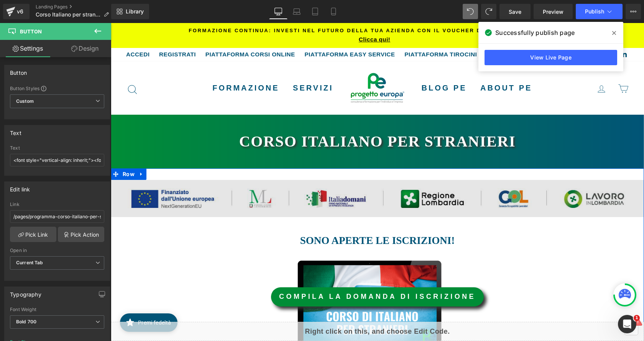
click at [410, 195] on img at bounding box center [377, 198] width 533 height 37
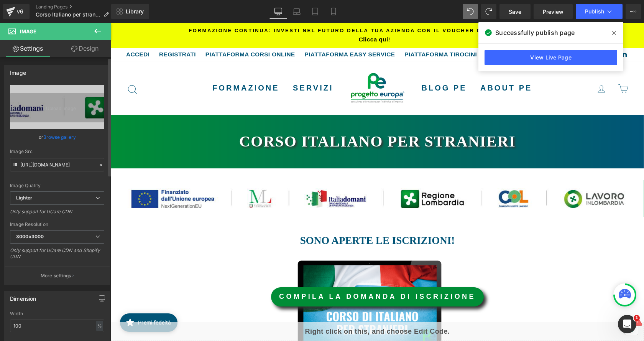
click at [68, 140] on link "Browse gallery" at bounding box center [59, 136] width 33 height 13
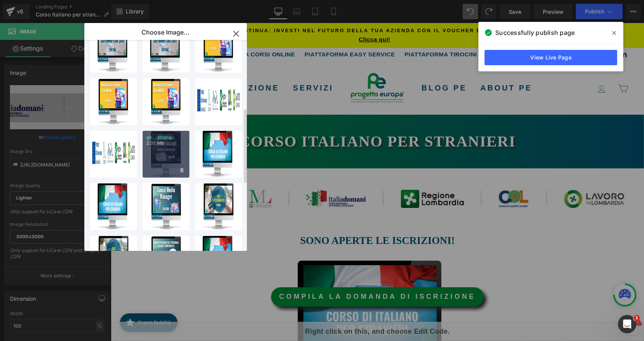
scroll to position [192, 0]
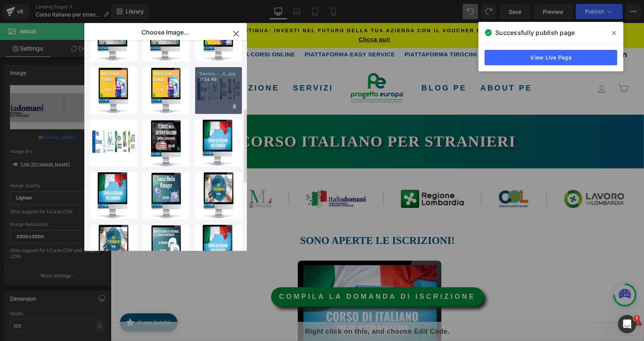
click at [220, 94] on div "Trenino... _4_.jpg 21.54 KB" at bounding box center [218, 90] width 47 height 47
type input "https://ucarecdn.com/590d9060-c731-49f9-b37c-b2ce8f07cf1a/-/format/auto/-/previ…"
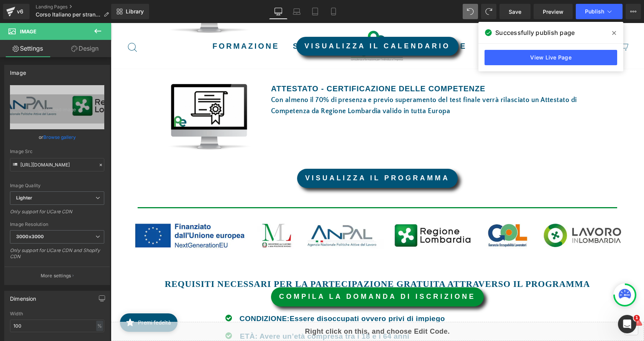
scroll to position [690, 0]
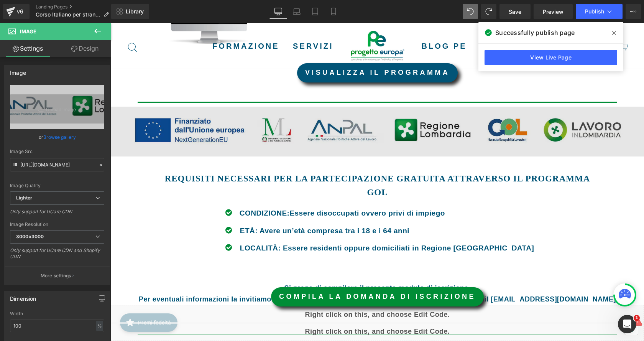
click at [278, 121] on img at bounding box center [377, 132] width 533 height 50
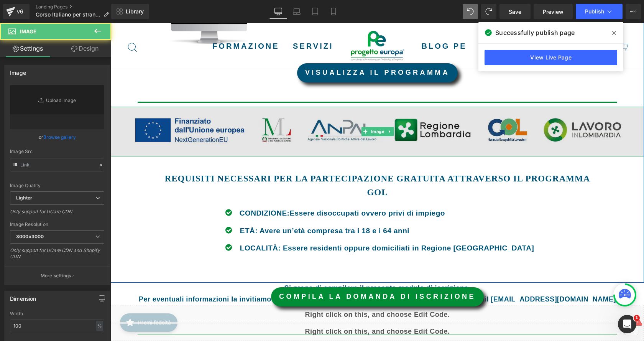
type input "https://ucarecdn.com/cb2cf8f3-7ed3-41e6-82ca-b9de7d2a23c0/-/format/auto/-/previ…"
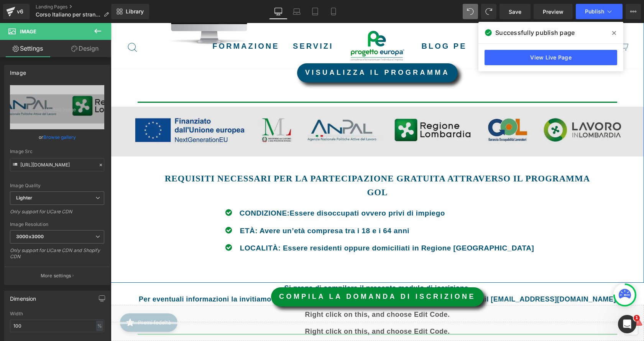
scroll to position [537, 0]
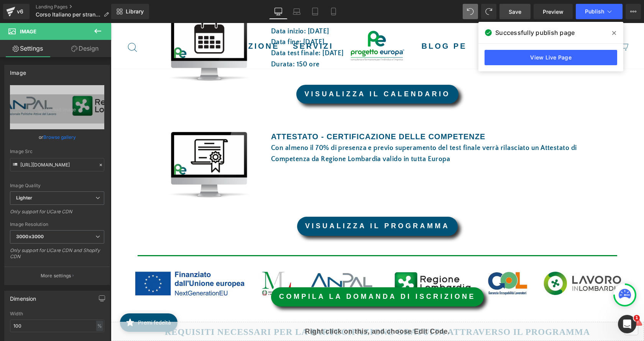
click at [520, 10] on span "Save" at bounding box center [515, 12] width 13 height 8
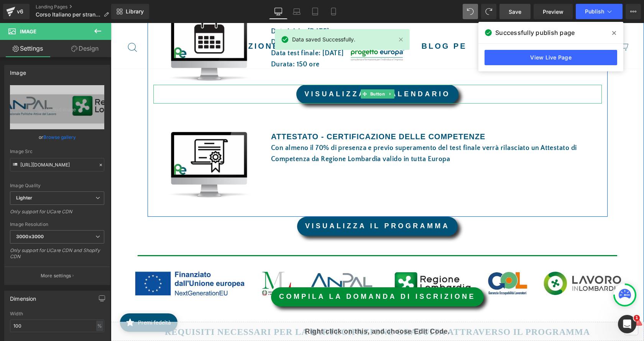
click at [432, 95] on link "VISUALIZZA IL CALENDARIO" at bounding box center [377, 94] width 162 height 19
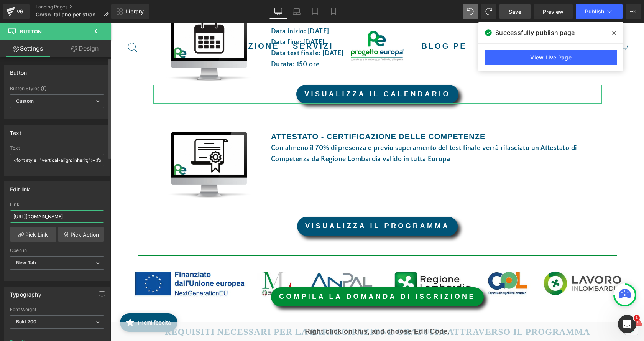
click at [76, 211] on input "https://drive.google.com/file/d/17xuhY1RhASsYTuK_5sZH44Le7cXJPIlA/view?usp=shar…" at bounding box center [57, 216] width 94 height 13
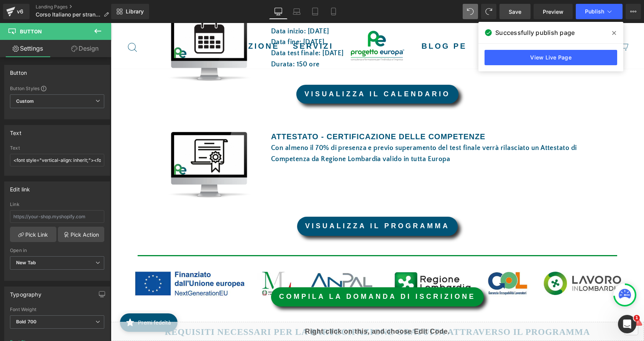
click at [253, 7] on div "Library Desktop Desktop Laptop Tablet Mobile Save Preview Publish Scheduled Vie…" at bounding box center [377, 11] width 533 height 15
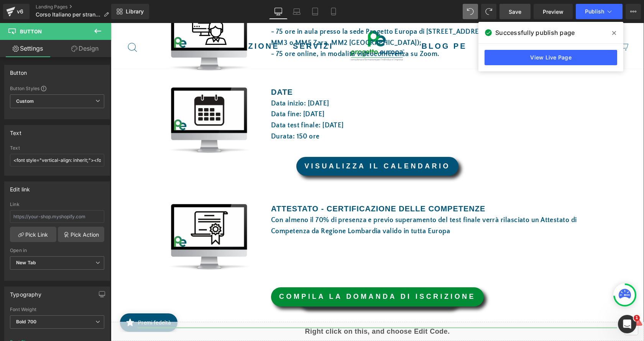
scroll to position [460, 0]
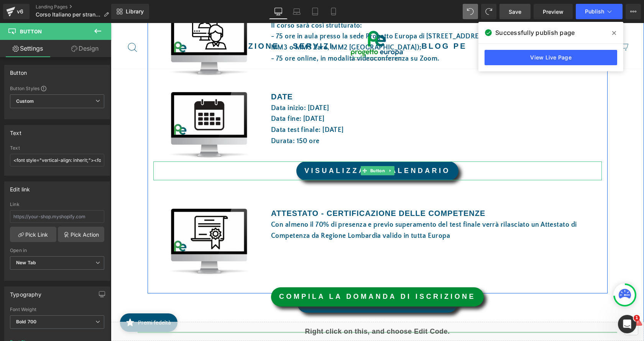
click at [423, 171] on font "VISUALIZZA IL CALENDARIO" at bounding box center [378, 171] width 146 height 8
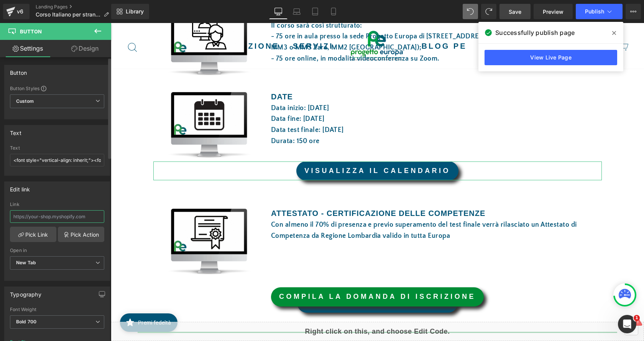
click at [68, 219] on input "text" at bounding box center [57, 216] width 94 height 13
paste input "https://drive.google.com/file/d/1hEDZccmZXvM8jiTohxih1BxSRzgf525E/view?usp=shar…"
type input "https://drive.google.com/file/d/1hEDZccmZXvM8jiTohxih1BxSRzgf525E/view?usp=shar…"
click at [519, 8] on span "Save" at bounding box center [515, 12] width 13 height 8
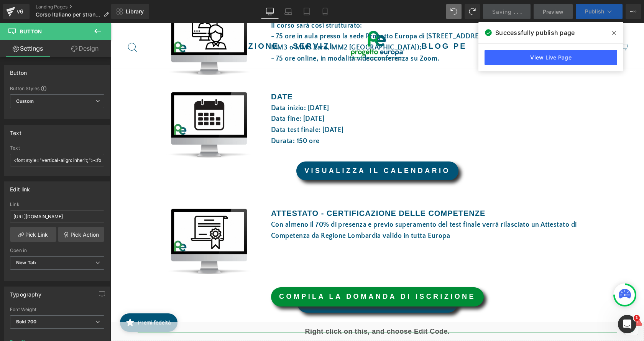
scroll to position [0, 0]
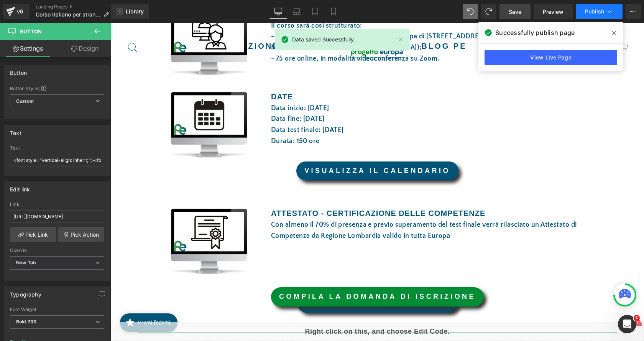
click at [602, 12] on span "Publish" at bounding box center [594, 11] width 19 height 6
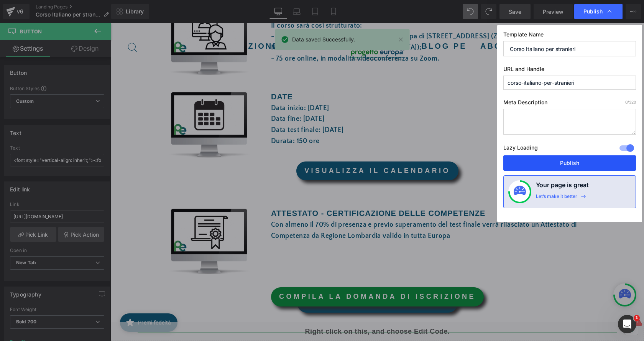
click at [591, 160] on button "Publish" at bounding box center [570, 162] width 133 height 15
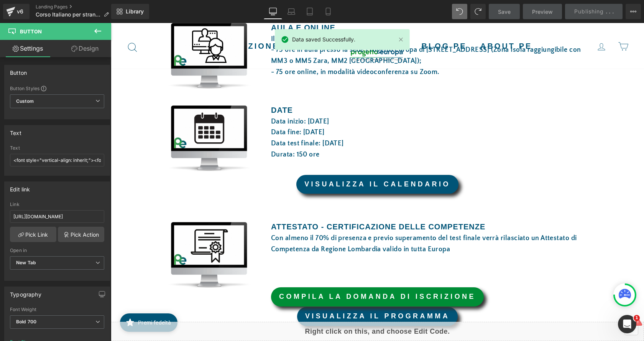
scroll to position [345, 0]
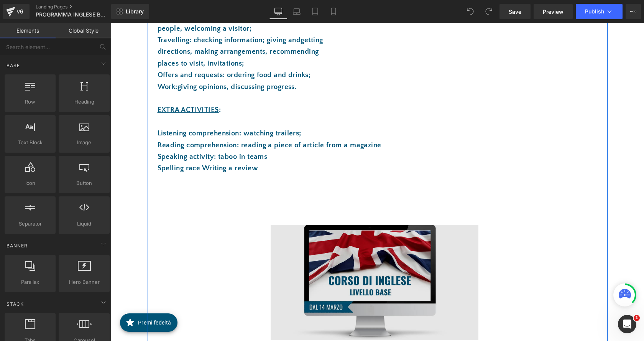
click at [365, 294] on img at bounding box center [375, 276] width 208 height 127
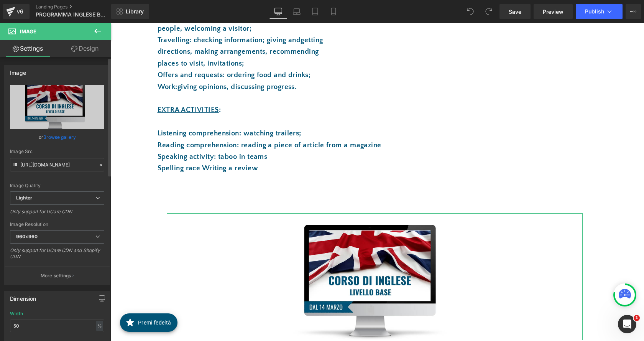
click at [64, 139] on link "Browse gallery" at bounding box center [59, 136] width 33 height 13
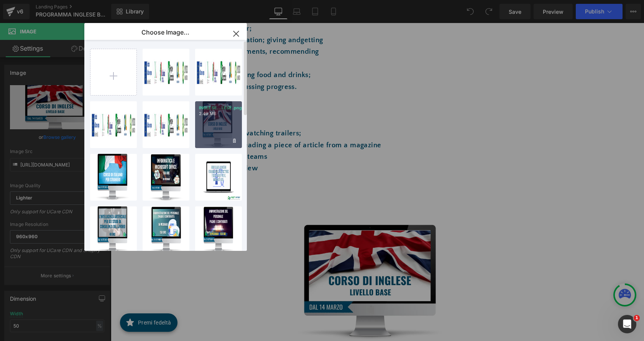
click at [212, 135] on div "INGLESE...LESE.png 2.49 MB" at bounding box center [218, 124] width 47 height 47
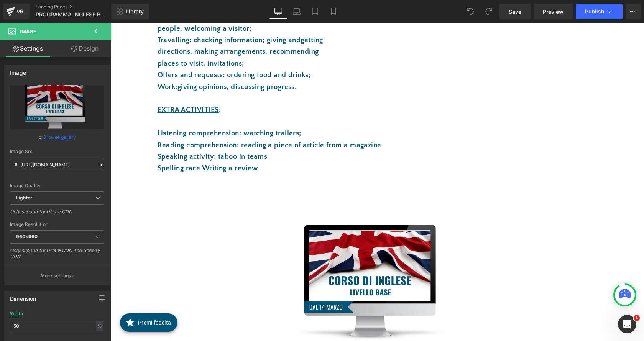
type input "https://ucarecdn.com/9a24dd01-cee6-4039-ad53-ef0321de314c/-/format/auto/-/previ…"
click at [524, 16] on link "Save" at bounding box center [515, 11] width 31 height 15
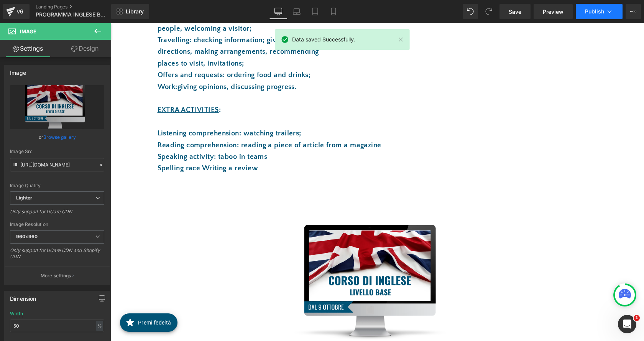
click at [607, 14] on icon at bounding box center [610, 12] width 8 height 8
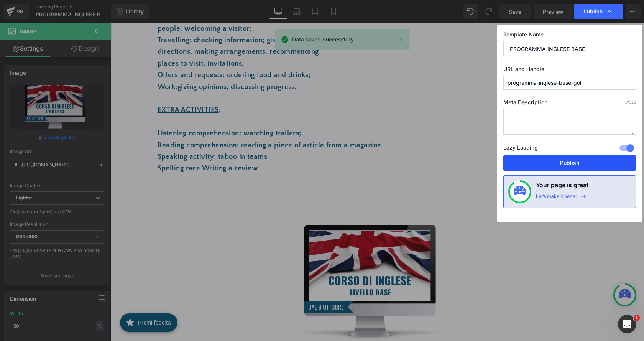
click at [586, 160] on button "Publish" at bounding box center [570, 162] width 133 height 15
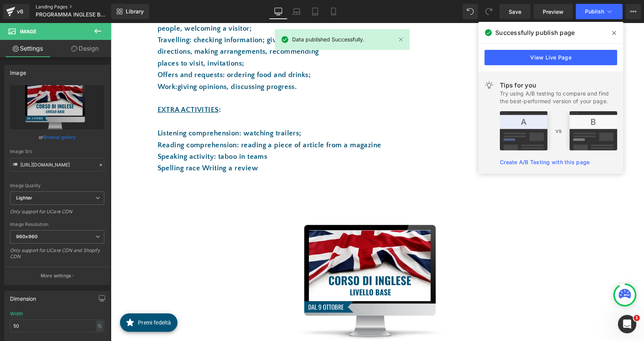
click at [62, 4] on link "Landing Pages" at bounding box center [79, 7] width 87 height 6
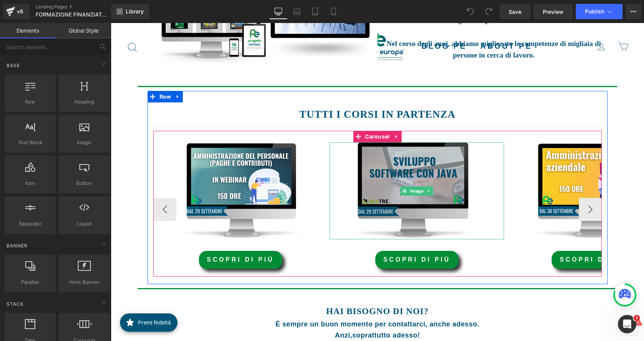
click at [392, 193] on img at bounding box center [417, 190] width 174 height 97
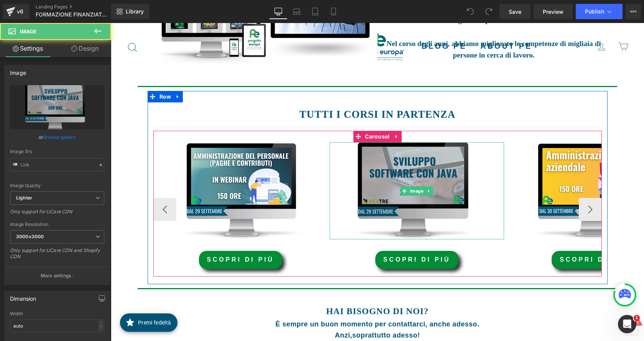
type input "[URL][DOMAIN_NAME]"
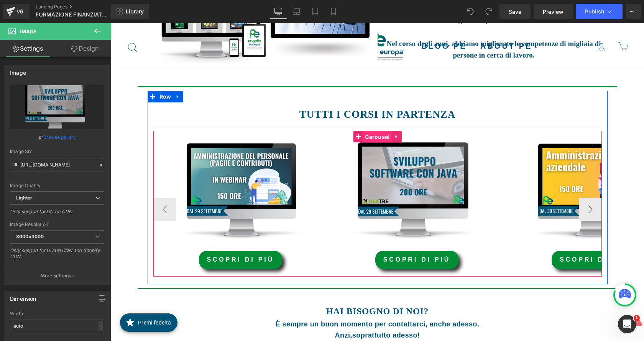
click at [375, 138] on span "Carousel" at bounding box center [377, 137] width 28 height 12
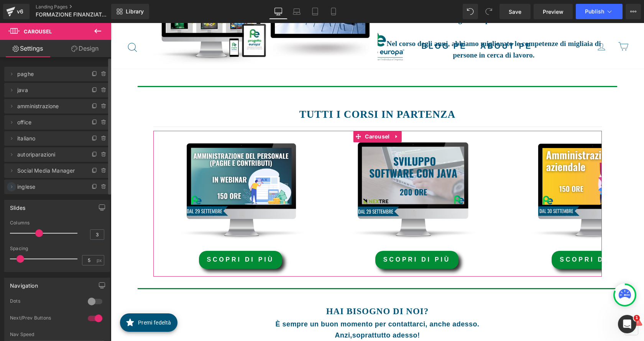
click at [10, 187] on icon at bounding box center [11, 187] width 6 height 6
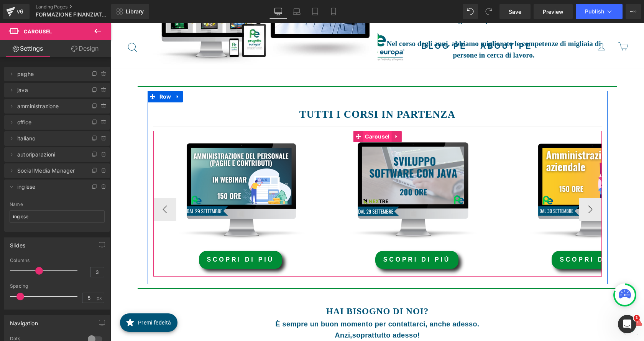
click at [370, 133] on span "Carousel" at bounding box center [377, 137] width 28 height 12
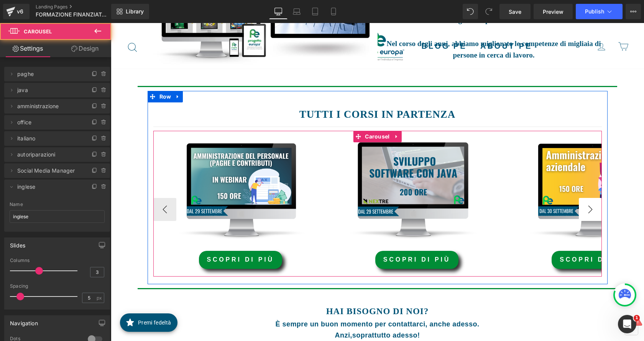
click at [589, 212] on button "›" at bounding box center [590, 209] width 23 height 23
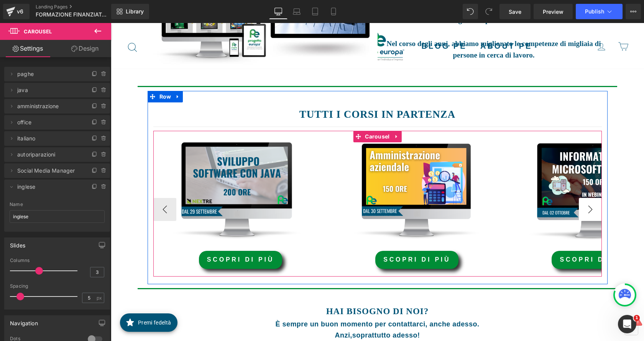
click at [586, 212] on button "›" at bounding box center [590, 209] width 23 height 23
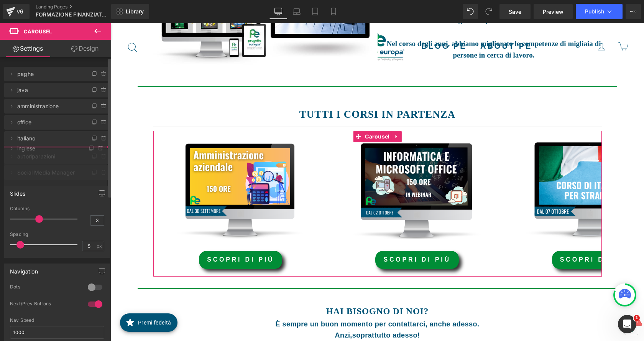
drag, startPoint x: 47, startPoint y: 186, endPoint x: 46, endPoint y: 148, distance: 38.4
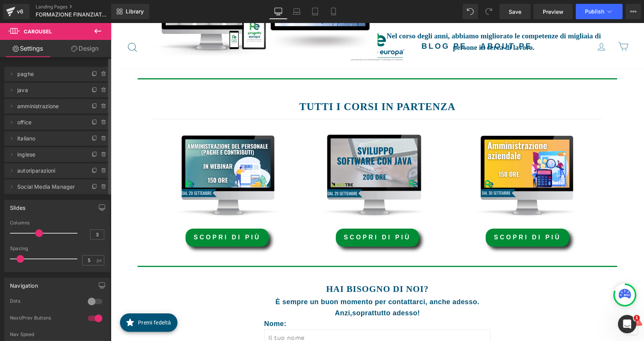
scroll to position [222, 0]
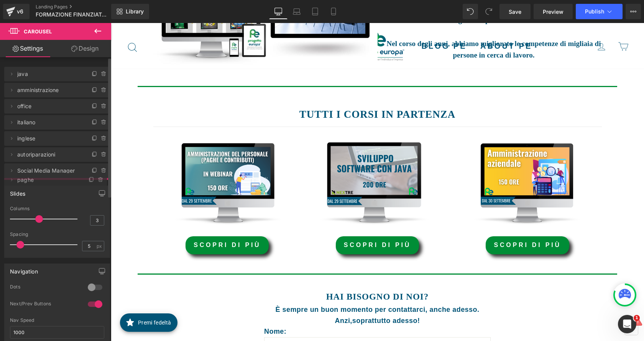
drag, startPoint x: 39, startPoint y: 74, endPoint x: 42, endPoint y: 180, distance: 105.9
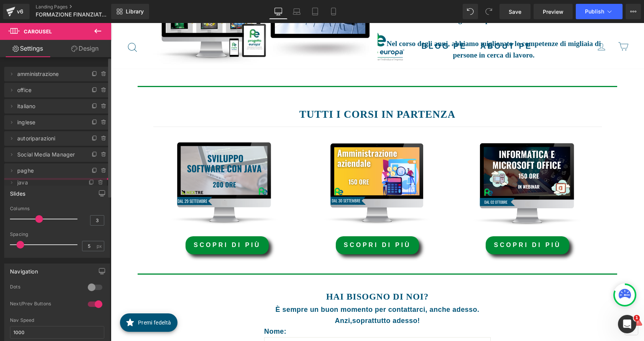
drag, startPoint x: 41, startPoint y: 73, endPoint x: 50, endPoint y: 174, distance: 101.6
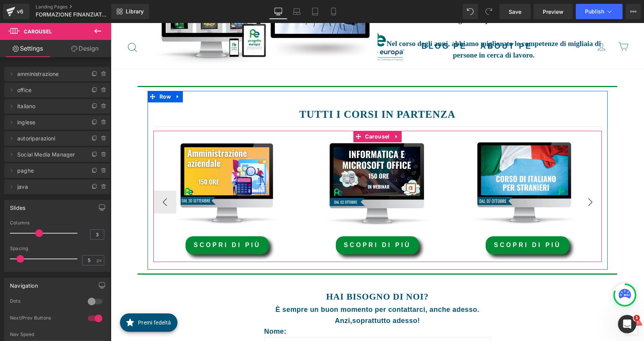
click at [593, 204] on button "›" at bounding box center [590, 202] width 23 height 23
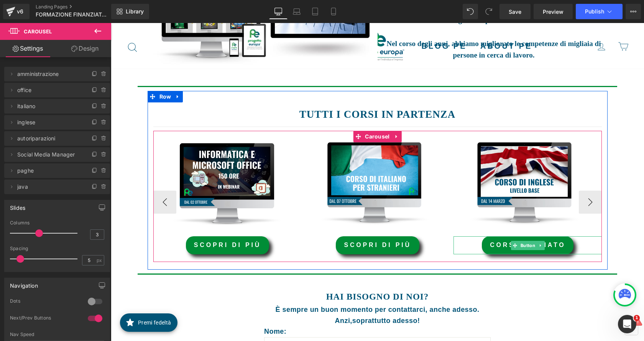
click at [545, 243] on link "corso iniziato" at bounding box center [528, 245] width 92 height 18
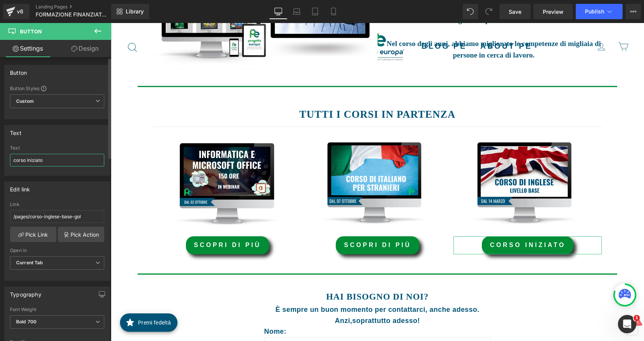
drag, startPoint x: 53, startPoint y: 160, endPoint x: 0, endPoint y: 161, distance: 52.9
click at [0, 161] on div "Text corso iniziato Text corso iniziato" at bounding box center [57, 147] width 115 height 56
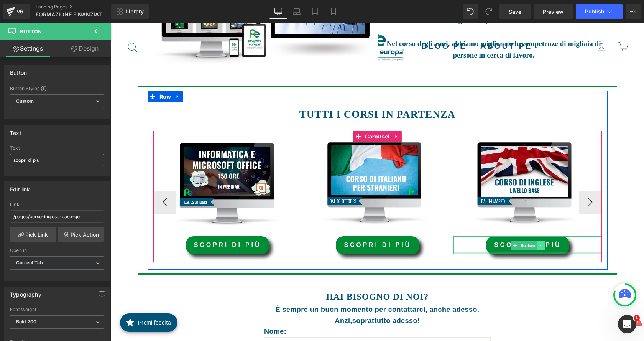
type input "scopri di più"
click at [541, 246] on link at bounding box center [541, 245] width 8 height 9
click at [491, 244] on link "scopri di più" at bounding box center [527, 245] width 83 height 18
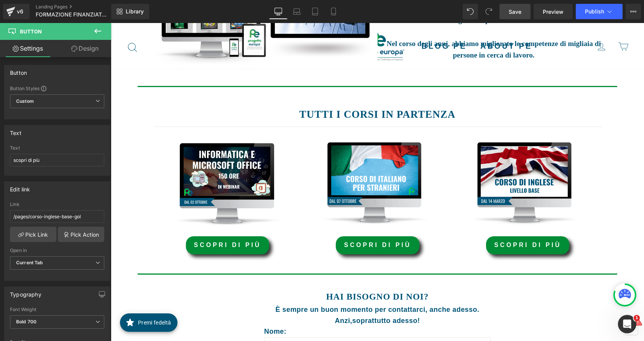
click at [506, 12] on link "Save" at bounding box center [515, 11] width 31 height 15
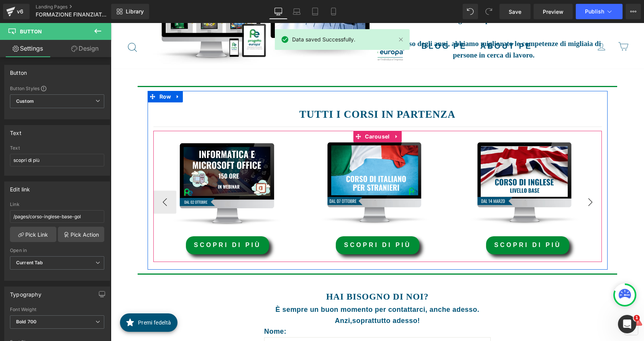
click at [585, 205] on button "›" at bounding box center [590, 202] width 23 height 23
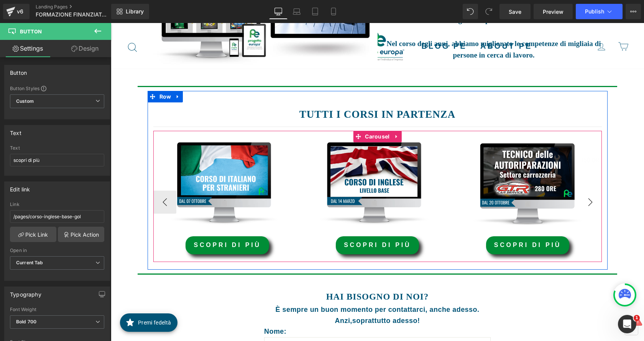
click at [589, 201] on button "›" at bounding box center [590, 202] width 23 height 23
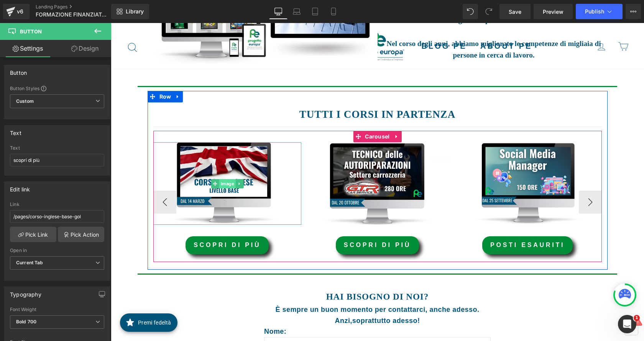
click at [223, 182] on span "Image" at bounding box center [227, 183] width 16 height 9
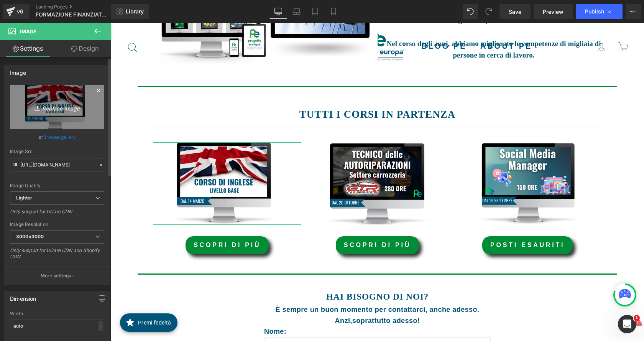
click at [53, 111] on icon "Replace Image" at bounding box center [56, 107] width 61 height 10
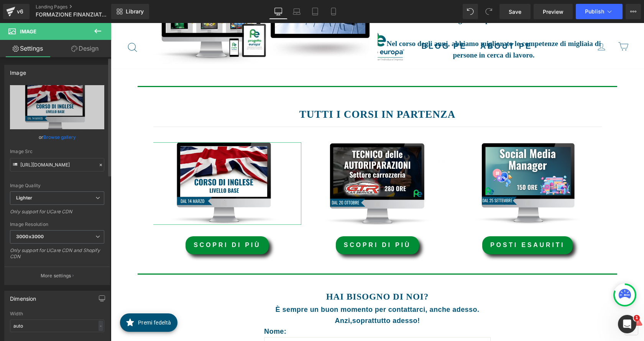
click at [56, 138] on link "Browse gallery" at bounding box center [59, 136] width 33 height 13
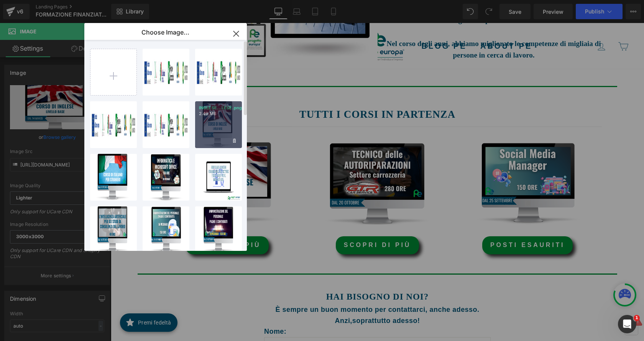
click at [222, 118] on div "INGLESE...LESE.png 2.49 MB" at bounding box center [218, 124] width 47 height 47
type input "[URL][DOMAIN_NAME]"
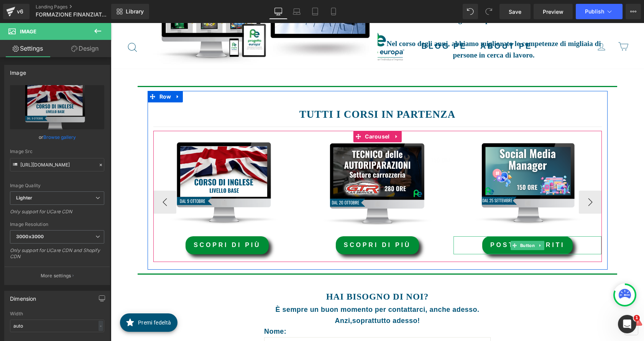
click at [560, 244] on span "posti esauriti" at bounding box center [528, 245] width 74 height 7
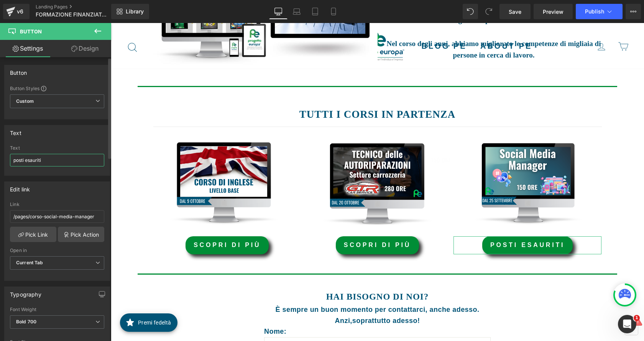
drag, startPoint x: 51, startPoint y: 163, endPoint x: 0, endPoint y: 164, distance: 50.6
click at [0, 164] on div "Text posti esauriti Text posti esauriti" at bounding box center [57, 147] width 115 height 56
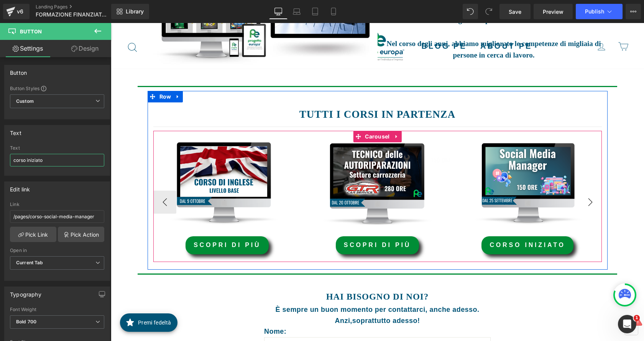
type input "corso iniziato"
click at [584, 201] on button "›" at bounding box center [590, 202] width 23 height 23
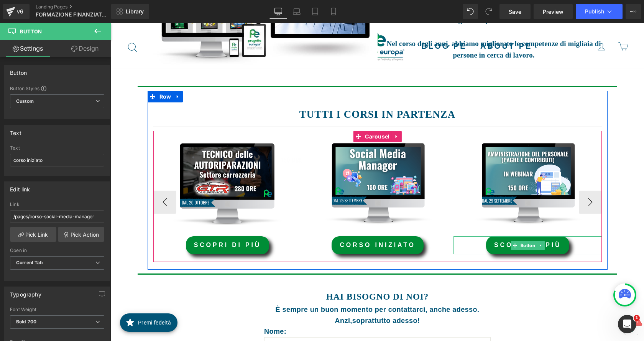
click at [549, 249] on link "scopri di più" at bounding box center [527, 245] width 83 height 18
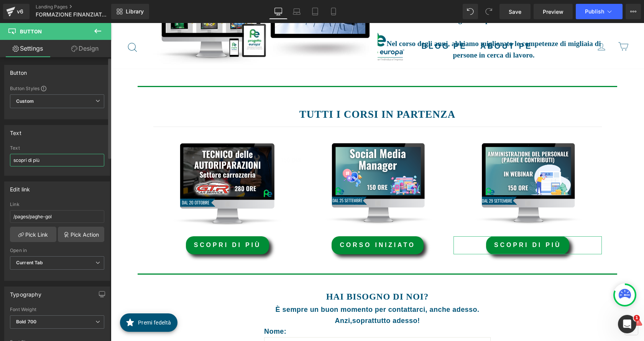
drag, startPoint x: 70, startPoint y: 163, endPoint x: 0, endPoint y: 163, distance: 69.8
click at [0, 163] on div "Text scopri di più Text scopri di più" at bounding box center [57, 147] width 115 height 56
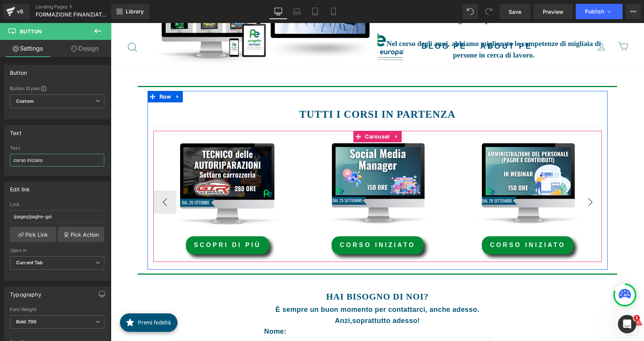
type input "corso iniziato"
click at [589, 201] on button "›" at bounding box center [590, 202] width 23 height 23
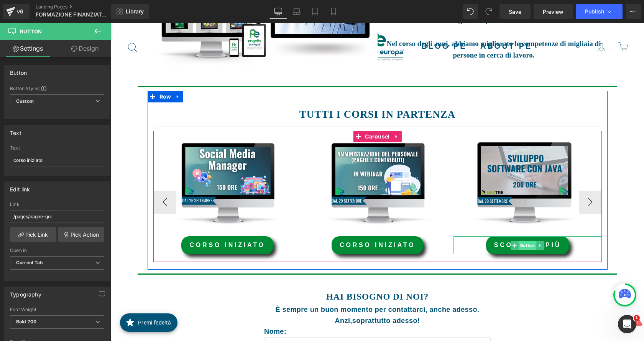
click at [528, 247] on span "Button" at bounding box center [528, 245] width 18 height 9
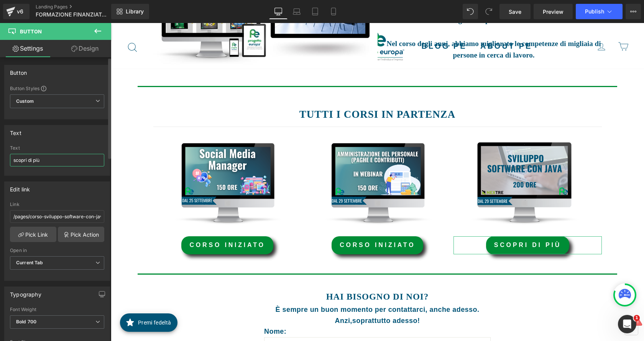
drag, startPoint x: 45, startPoint y: 161, endPoint x: 0, endPoint y: 157, distance: 45.0
click at [0, 157] on div "Text scopri di più Text scopri di più" at bounding box center [57, 147] width 115 height 56
type input "corso iniziato"
click at [523, 11] on link "Save" at bounding box center [515, 11] width 31 height 15
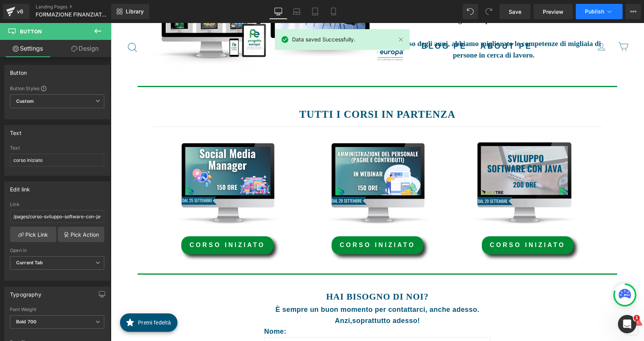
click at [607, 12] on icon at bounding box center [610, 12] width 8 height 8
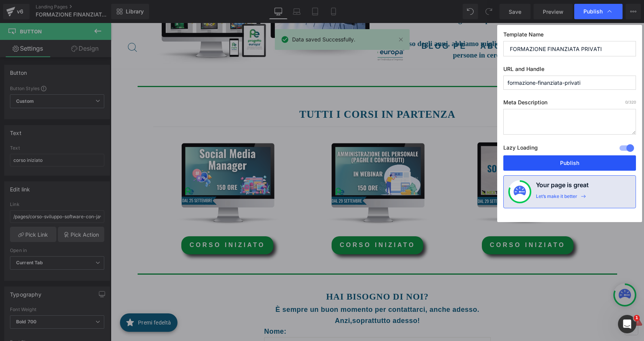
click at [602, 158] on button "Publish" at bounding box center [570, 162] width 133 height 15
